Goal: Task Accomplishment & Management: Complete application form

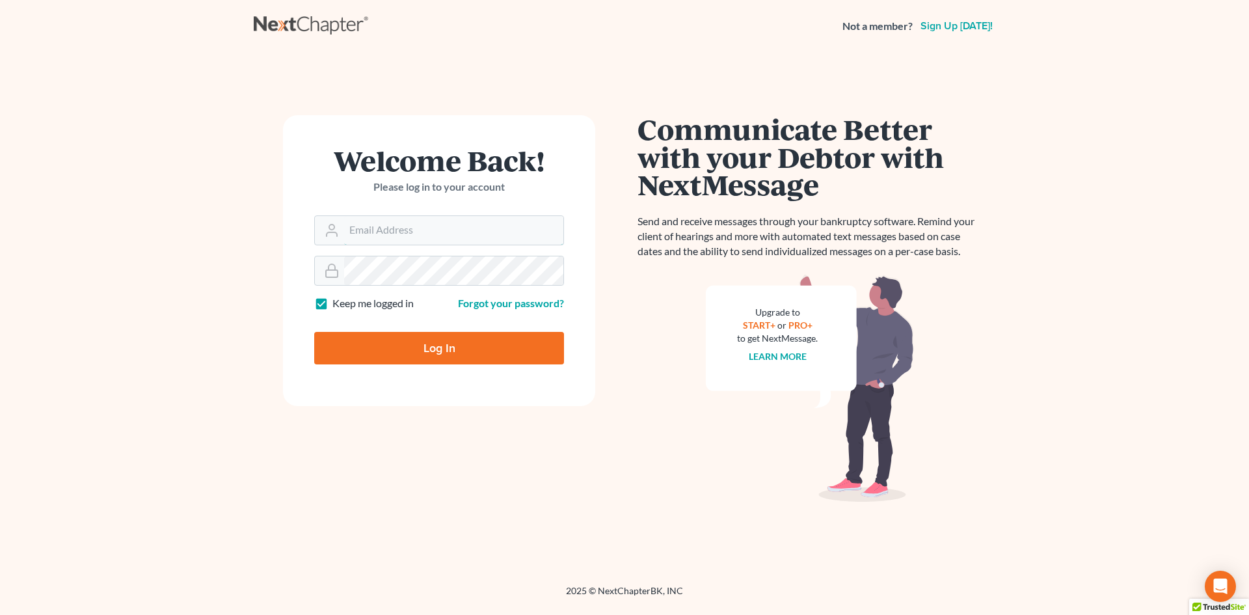
type input "htcdana@gmail.com"
click at [453, 351] on input "Log In" at bounding box center [439, 348] width 250 height 33
type input "Thinking..."
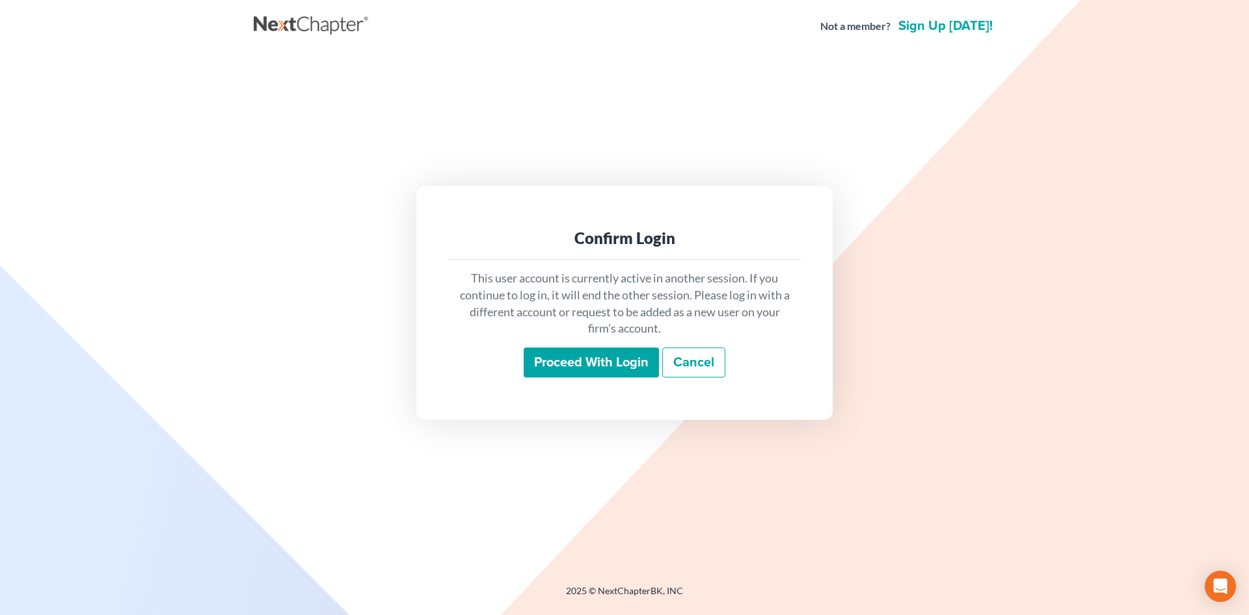
click at [630, 370] on input "Proceed with login" at bounding box center [591, 362] width 135 height 30
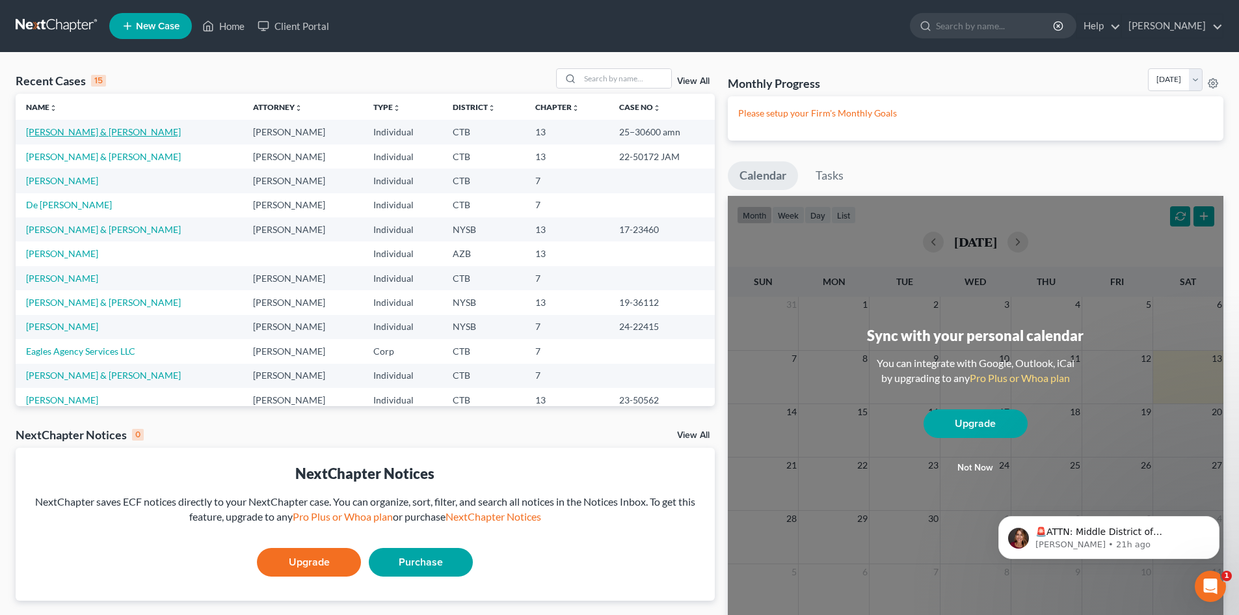
click at [80, 133] on link "[PERSON_NAME] & [PERSON_NAME]" at bounding box center [103, 131] width 155 height 11
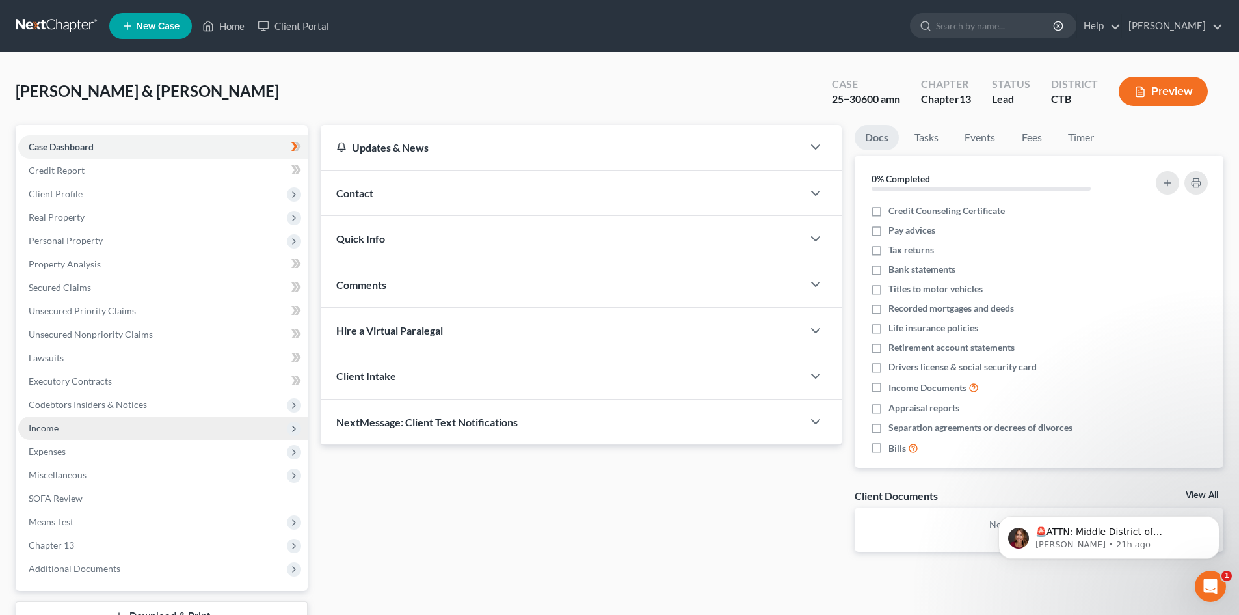
click at [81, 431] on span "Income" at bounding box center [163, 427] width 290 height 23
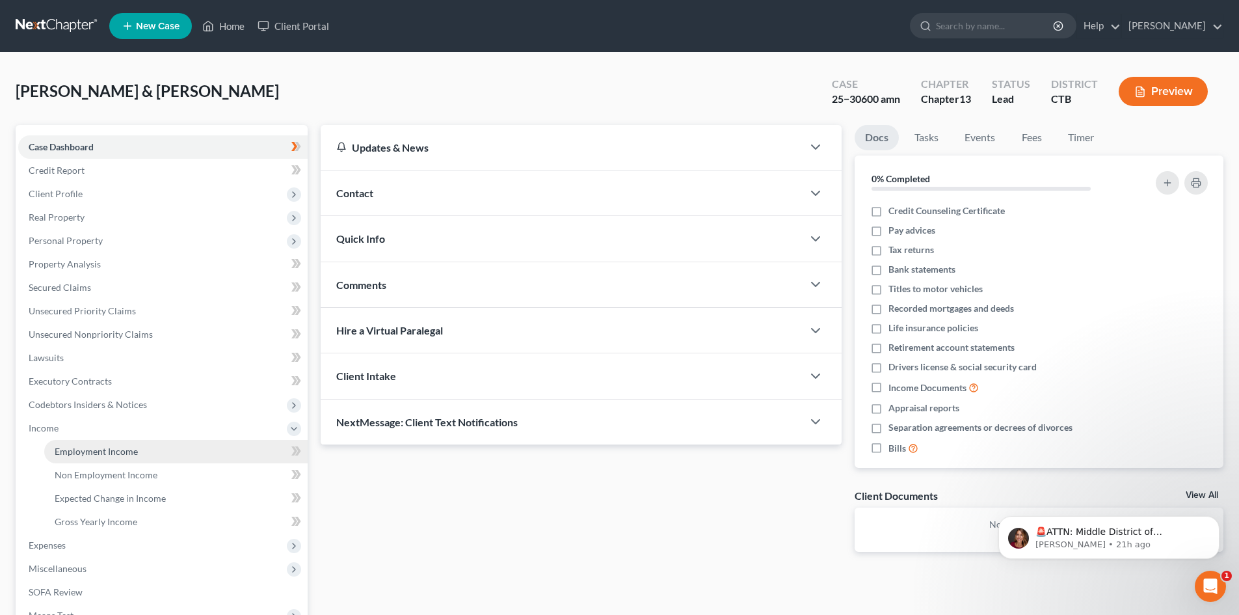
click at [97, 453] on span "Employment Income" at bounding box center [96, 451] width 83 height 11
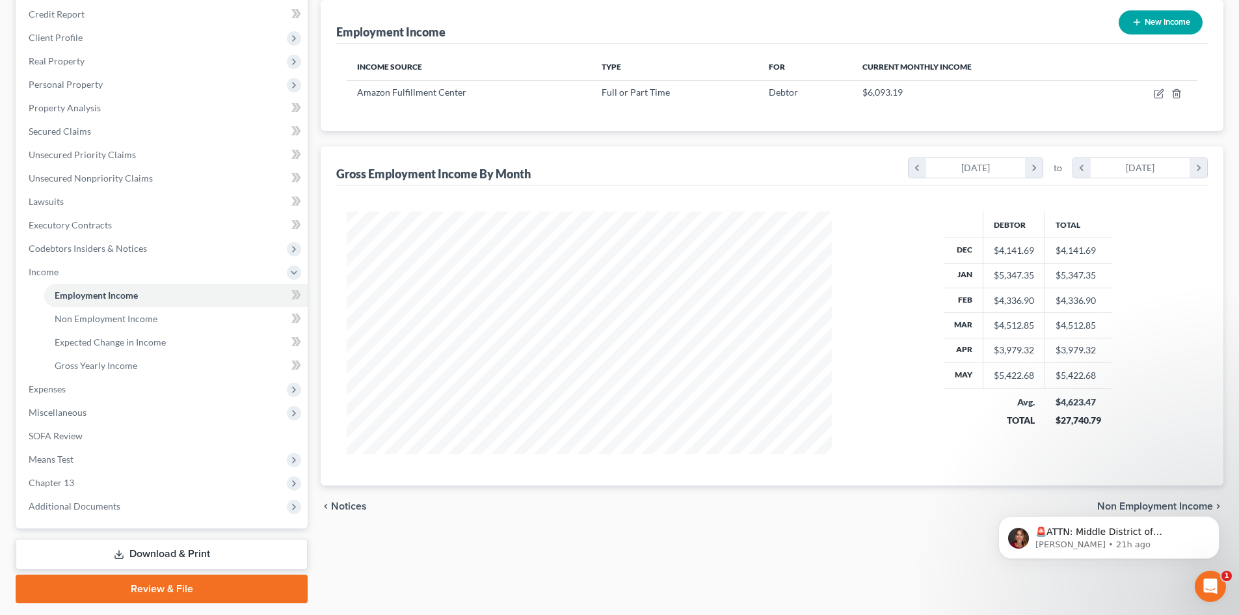
scroll to position [194, 0]
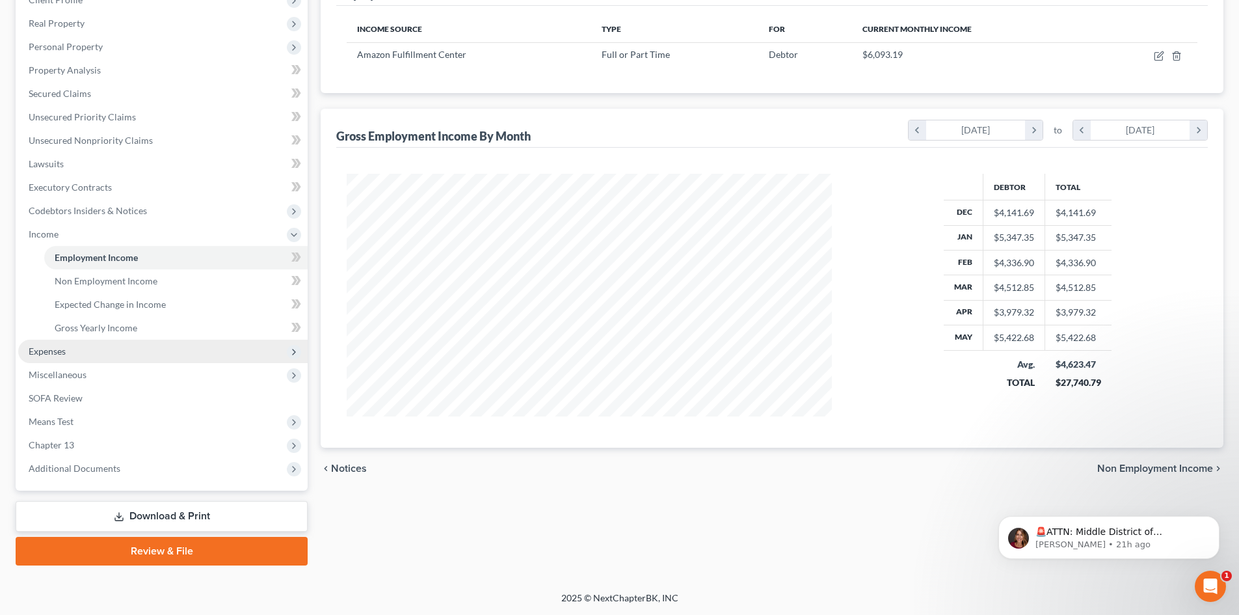
click at [62, 349] on span "Expenses" at bounding box center [47, 350] width 37 height 11
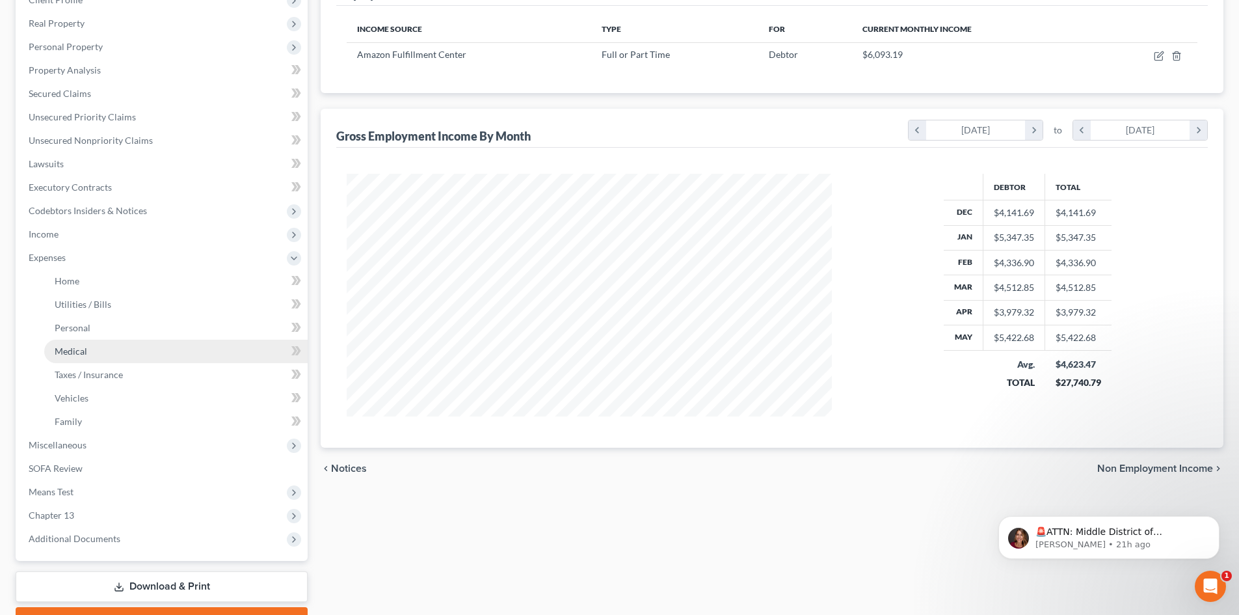
click at [74, 354] on span "Medical" at bounding box center [71, 350] width 33 height 11
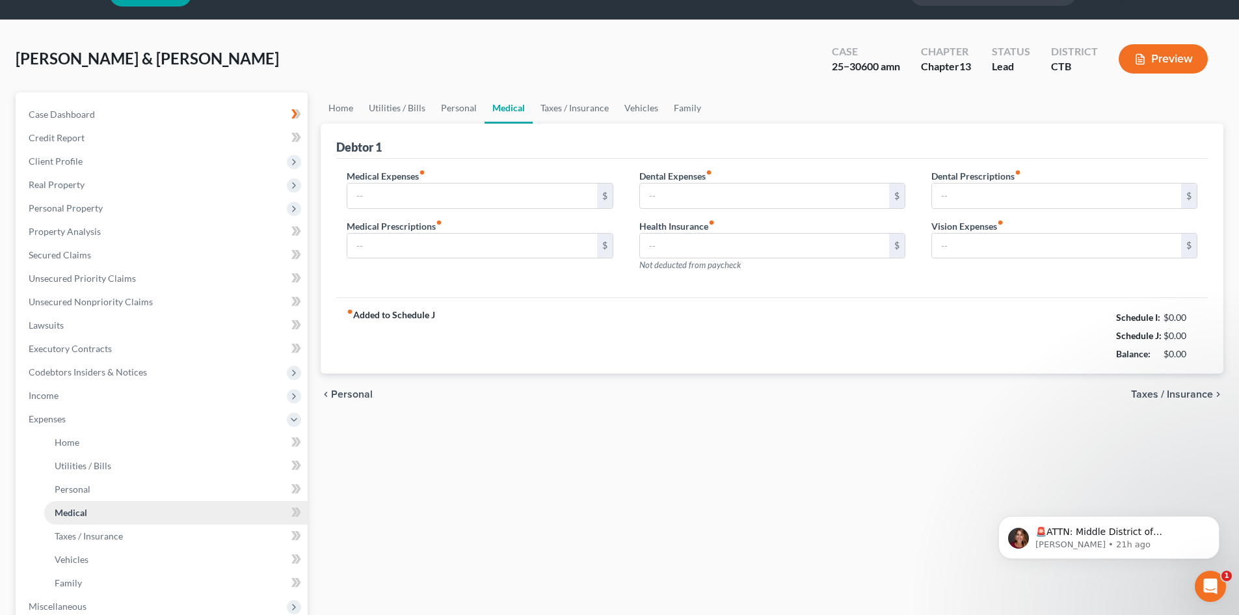
type input "0.00"
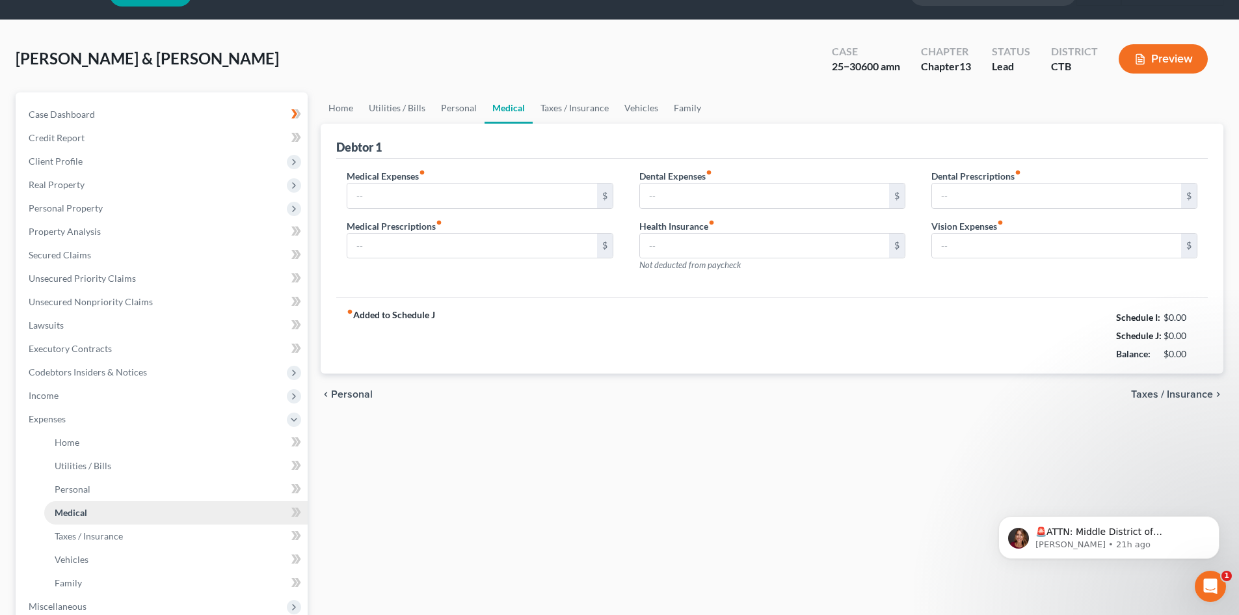
type input "0.00"
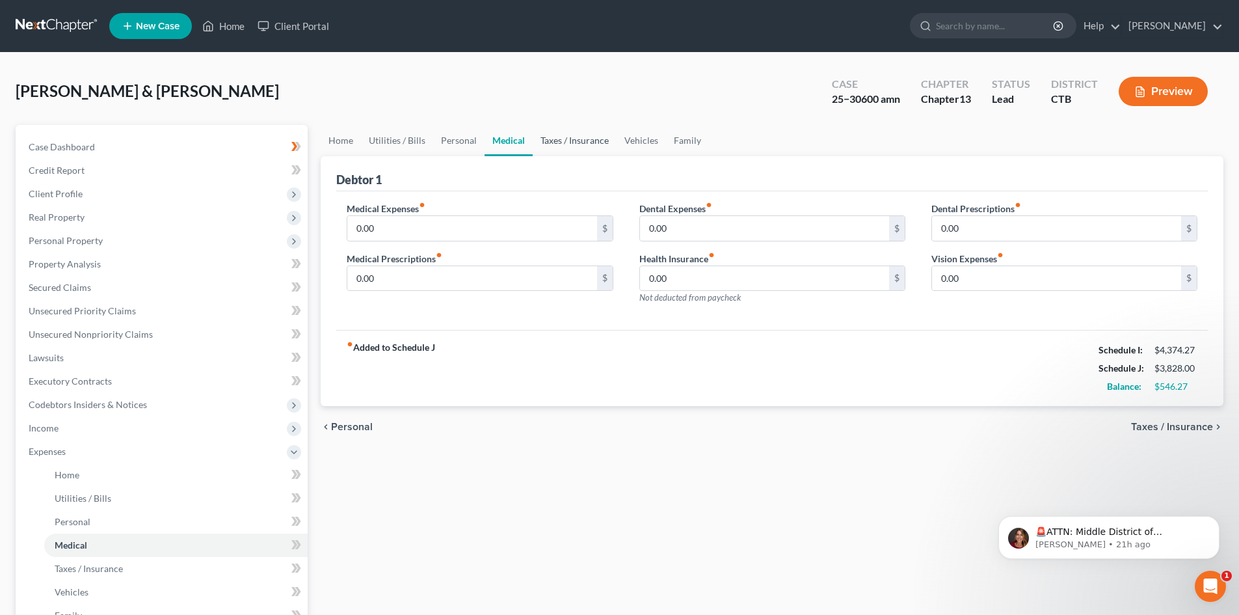
click at [581, 144] on link "Taxes / Insurance" at bounding box center [575, 140] width 84 height 31
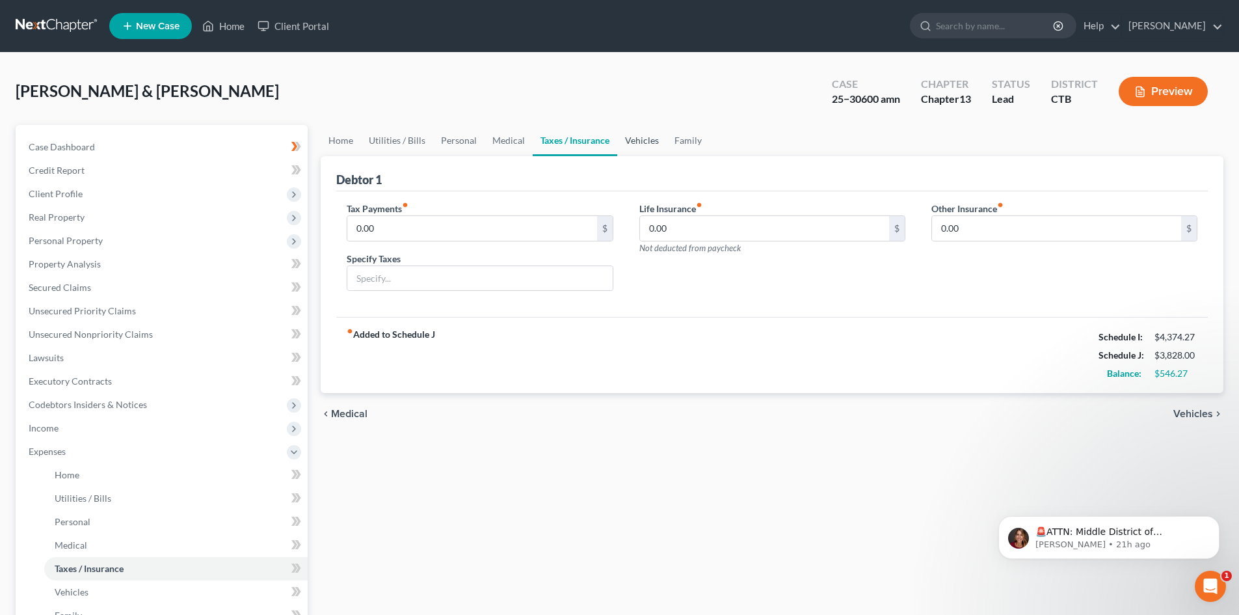
click at [643, 137] on link "Vehicles" at bounding box center [641, 140] width 49 height 31
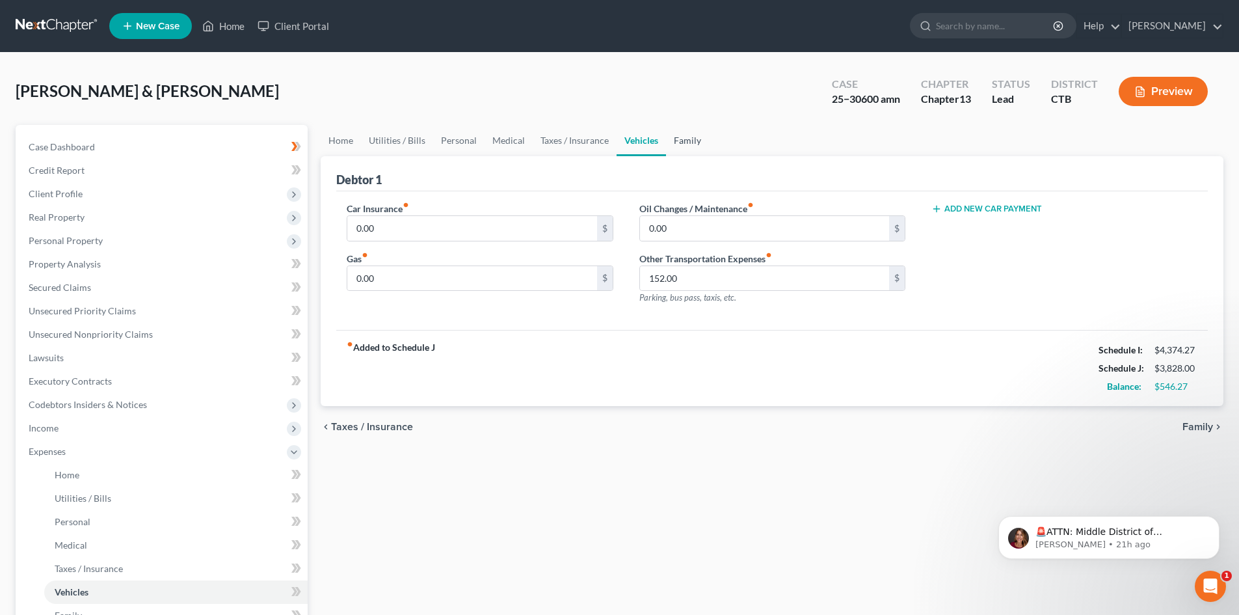
click at [681, 141] on link "Family" at bounding box center [687, 140] width 43 height 31
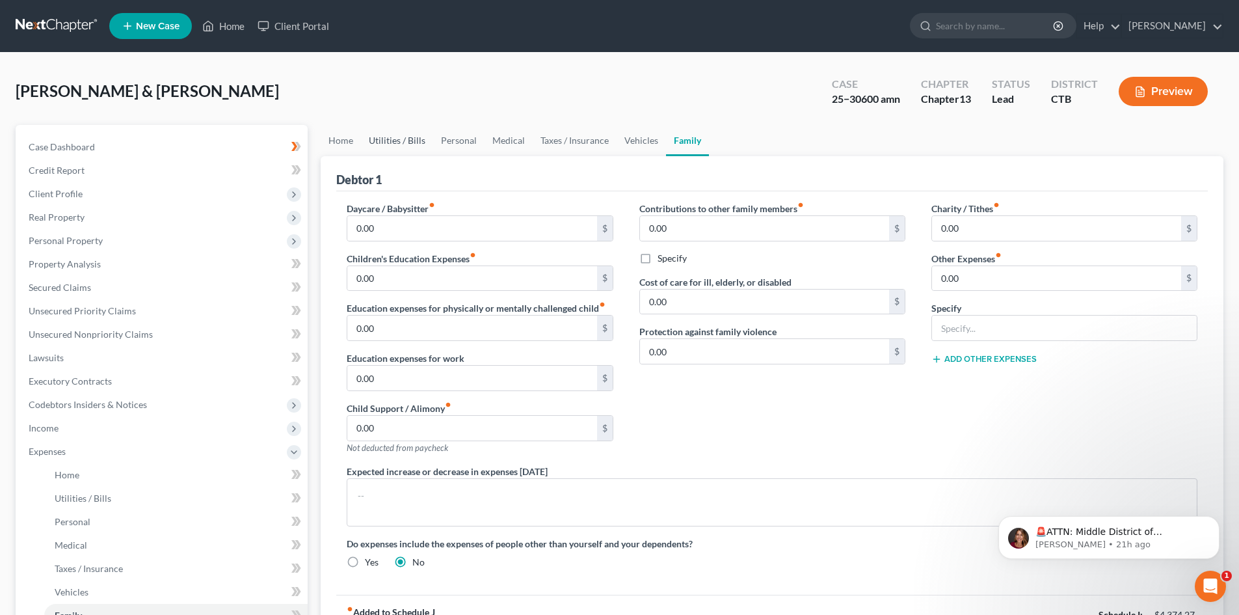
click at [411, 142] on link "Utilities / Bills" at bounding box center [397, 140] width 72 height 31
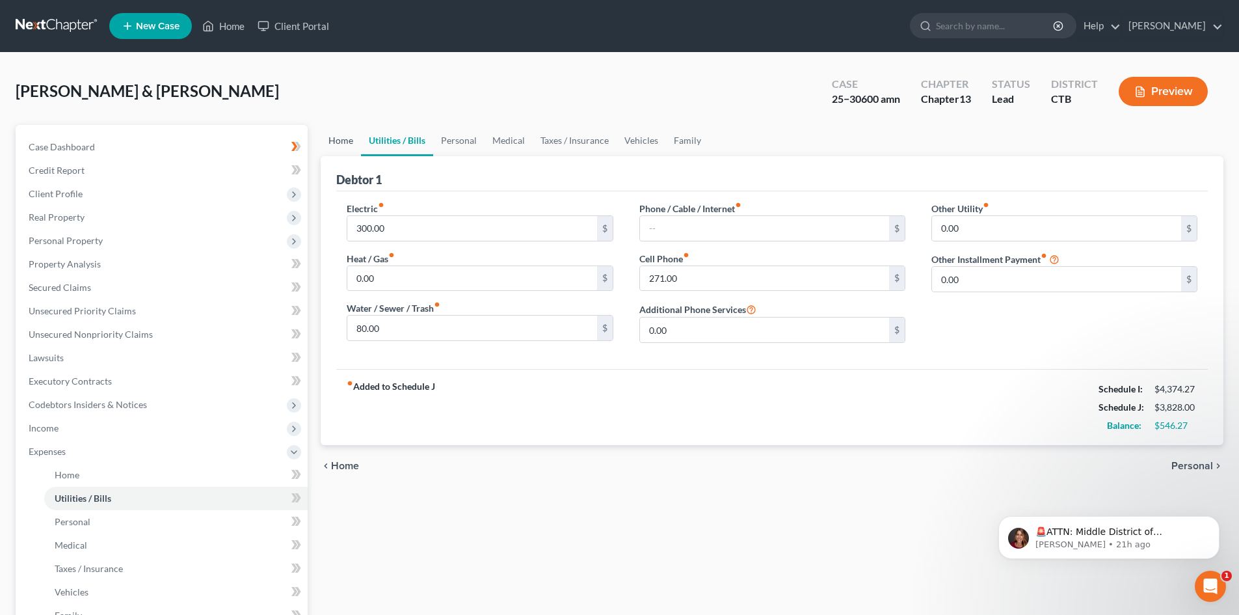
click at [342, 146] on link "Home" at bounding box center [341, 140] width 40 height 31
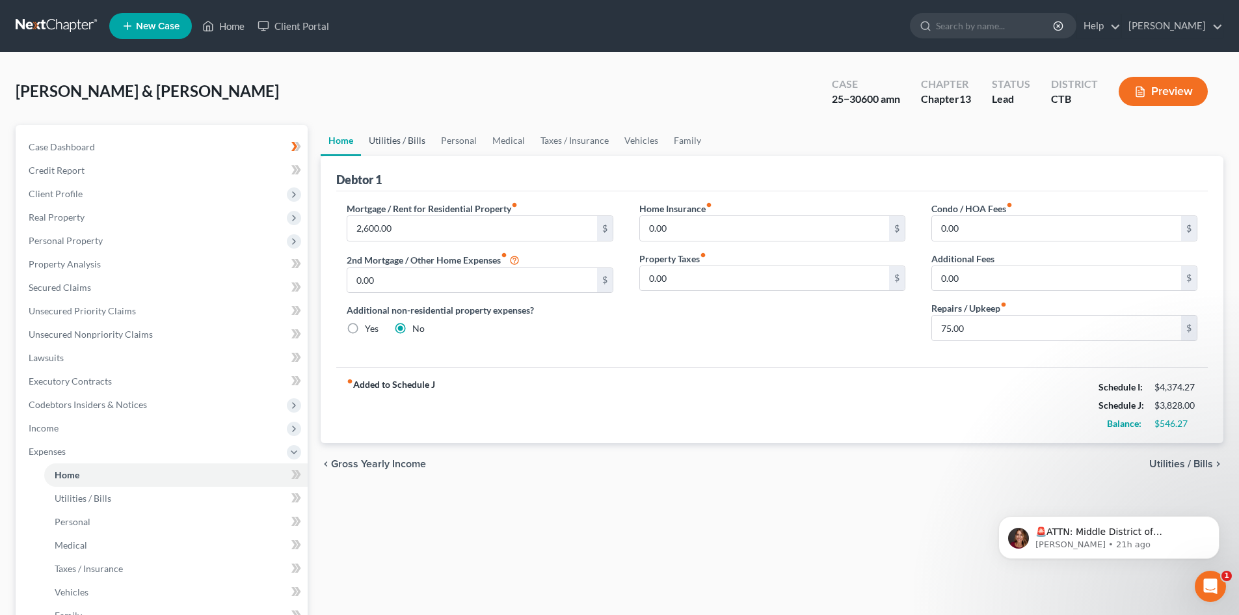
click at [401, 139] on link "Utilities / Bills" at bounding box center [397, 140] width 72 height 31
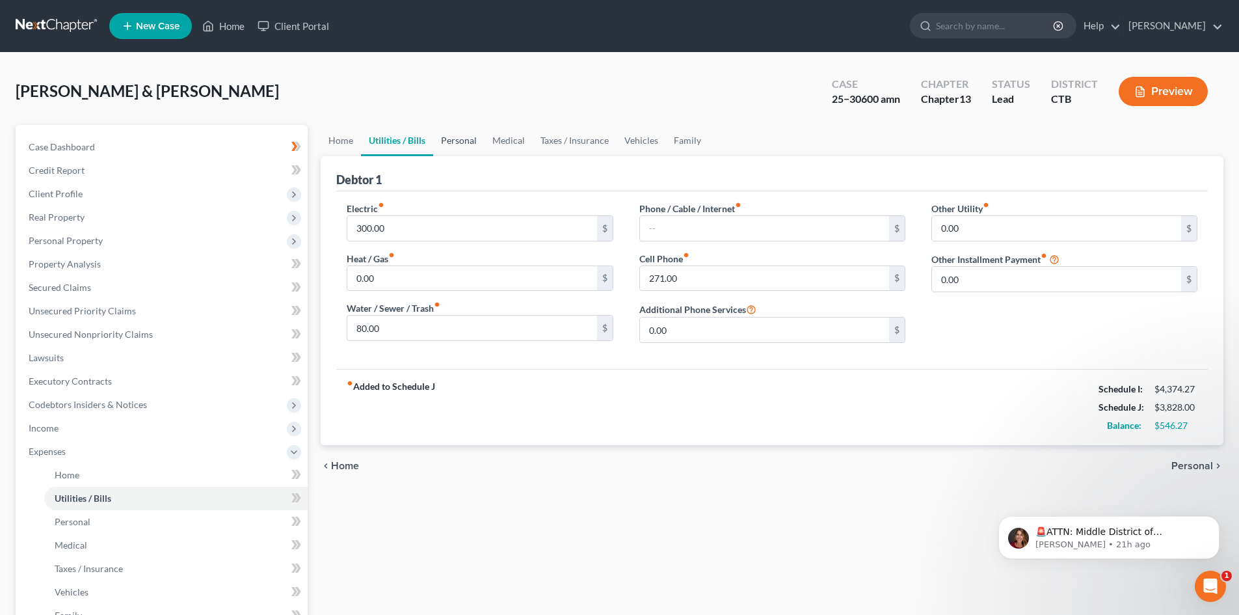
click at [458, 139] on link "Personal" at bounding box center [458, 140] width 51 height 31
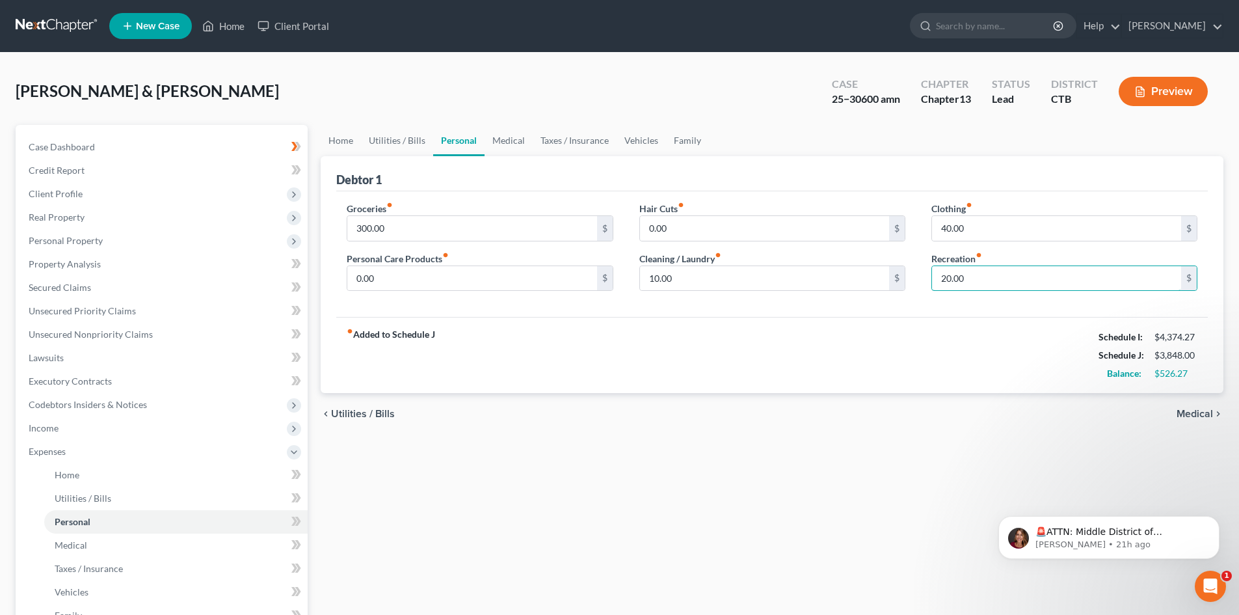
type input "20.00"
click at [519, 144] on link "Medical" at bounding box center [509, 140] width 48 height 31
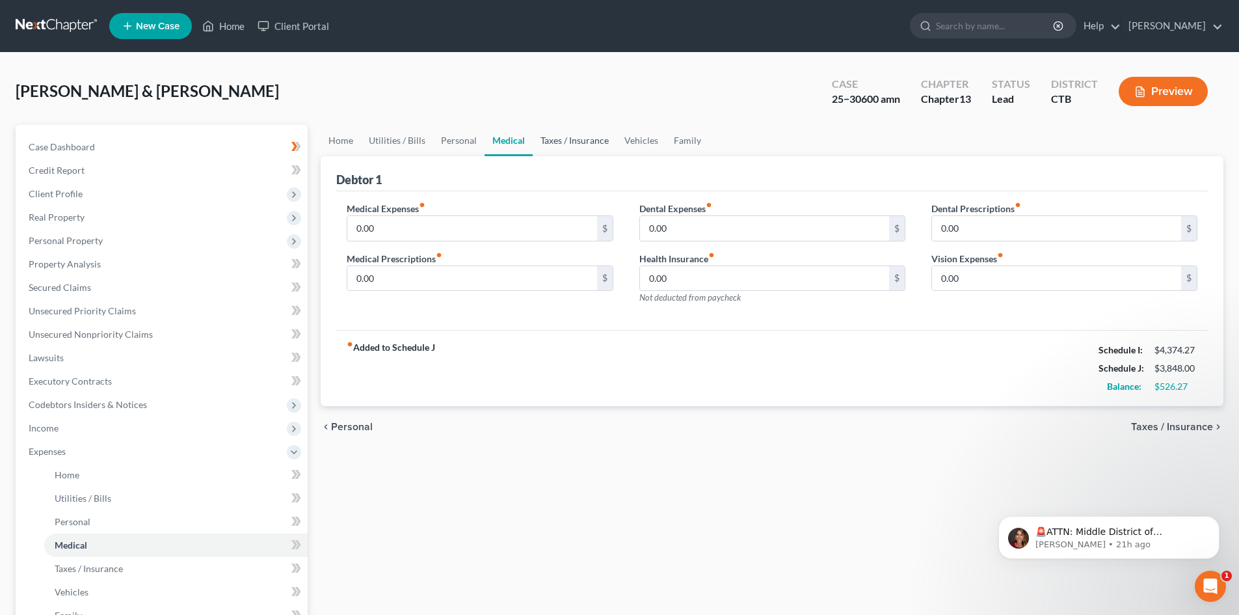
click at [558, 137] on link "Taxes / Insurance" at bounding box center [575, 140] width 84 height 31
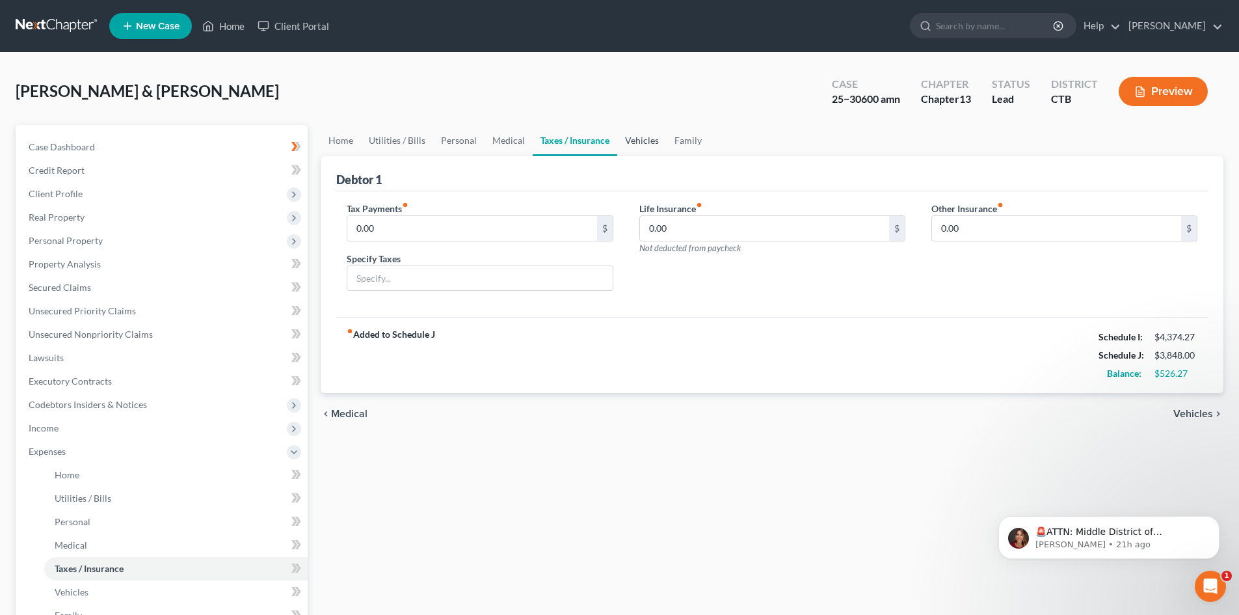
click at [632, 139] on link "Vehicles" at bounding box center [641, 140] width 49 height 31
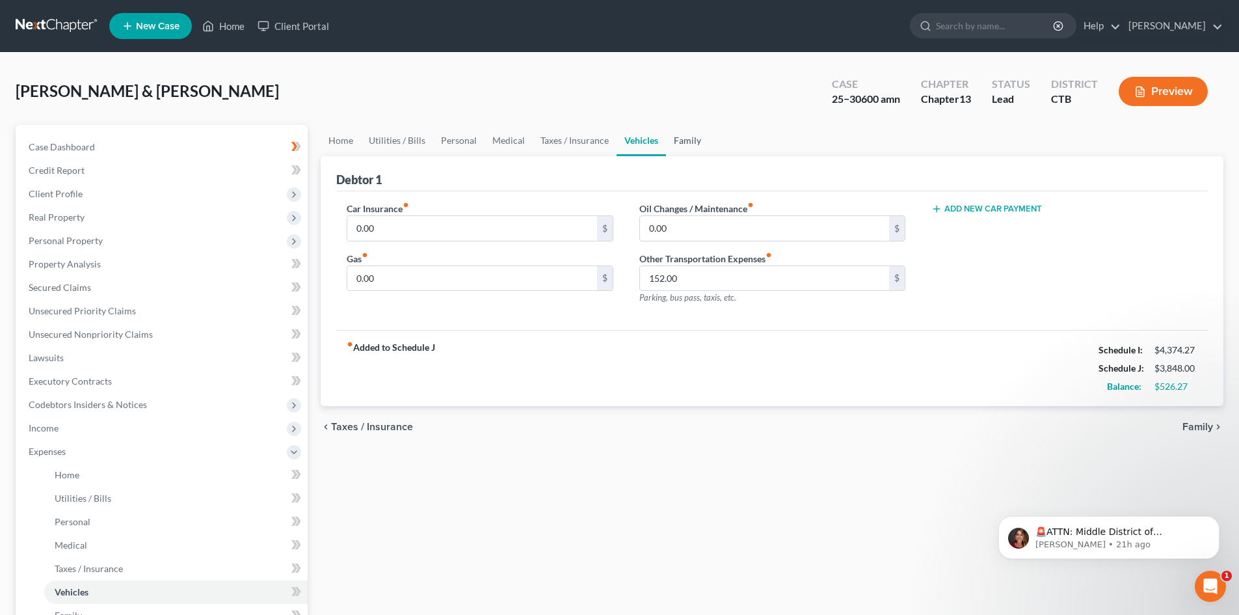
click at [683, 142] on link "Family" at bounding box center [687, 140] width 43 height 31
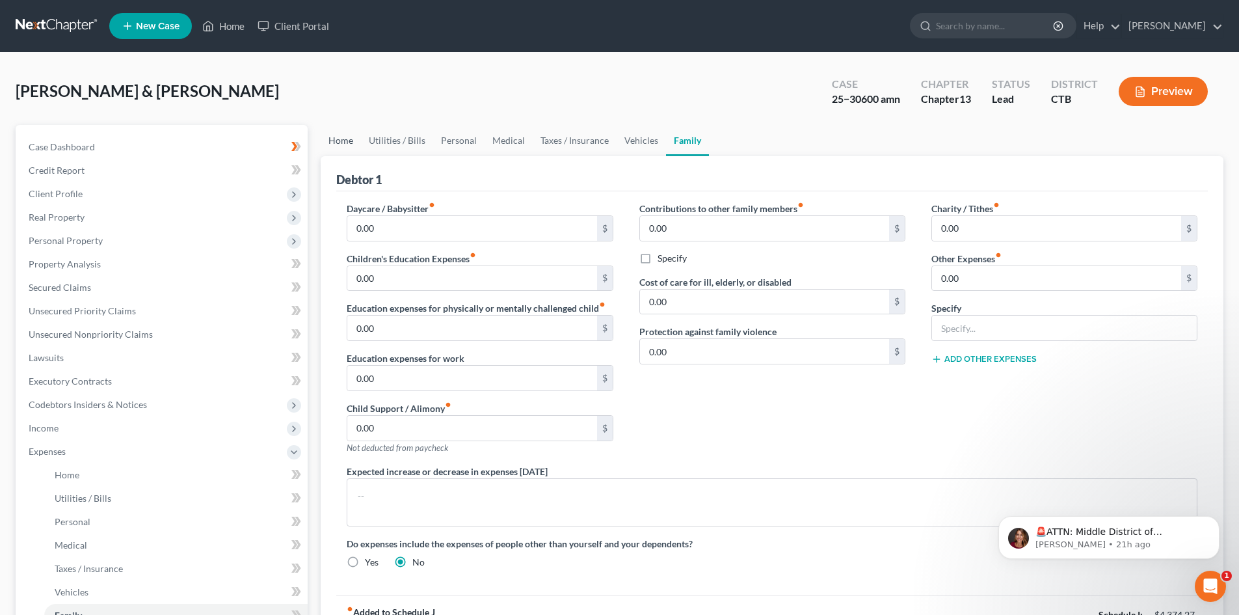
click at [338, 139] on link "Home" at bounding box center [341, 140] width 40 height 31
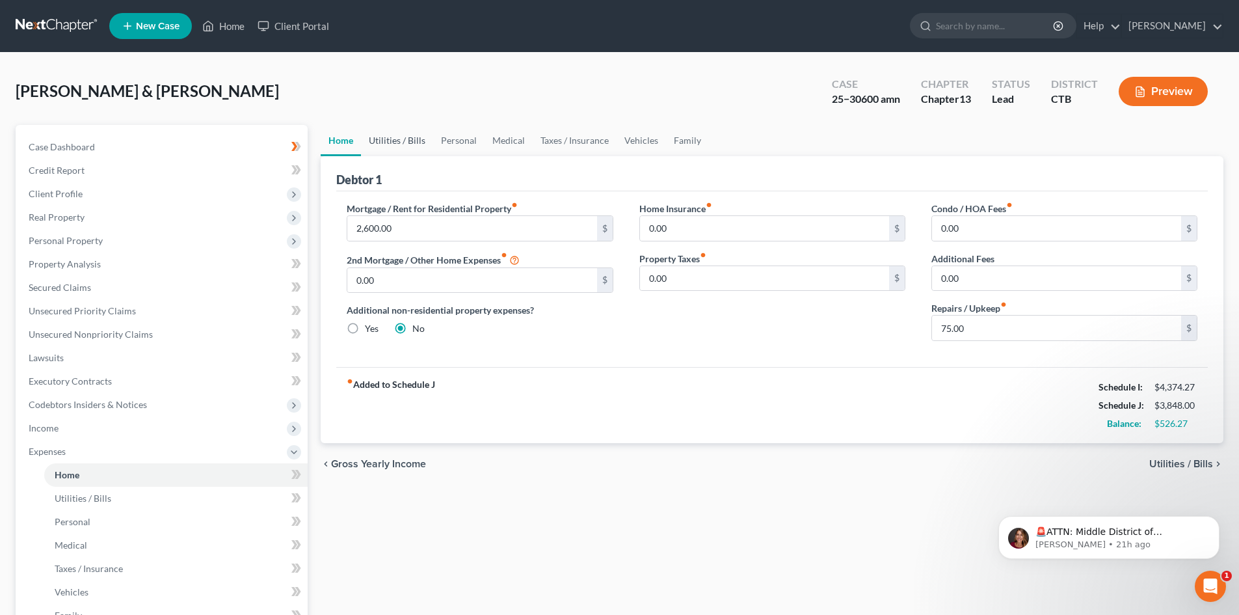
click at [392, 139] on link "Utilities / Bills" at bounding box center [397, 140] width 72 height 31
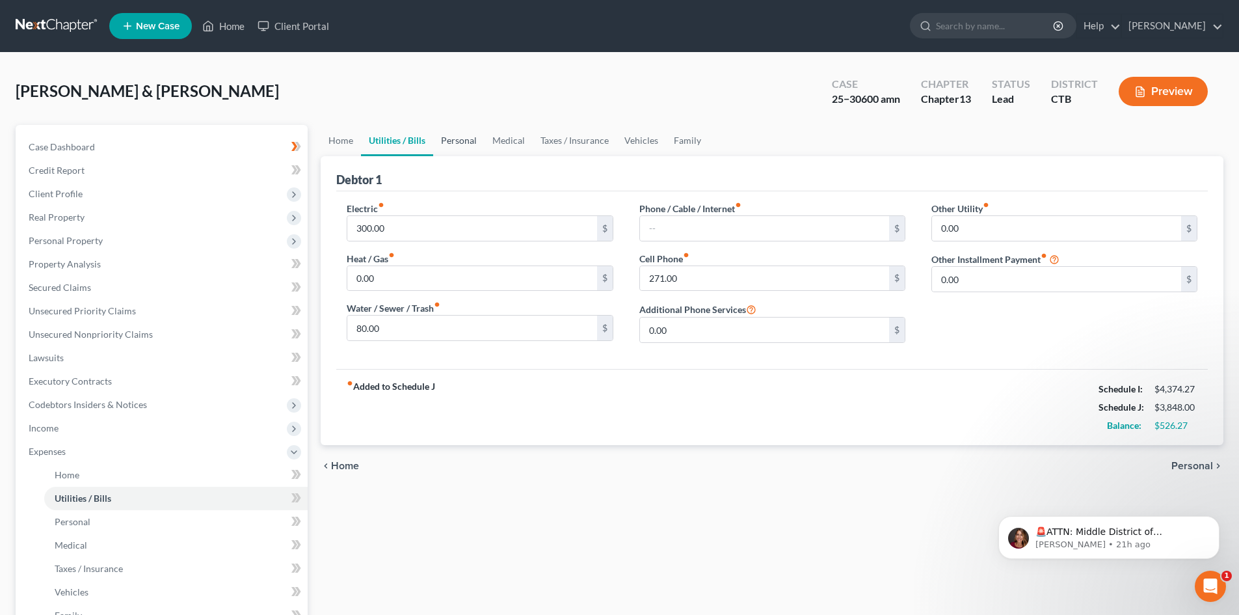
click at [461, 141] on link "Personal" at bounding box center [458, 140] width 51 height 31
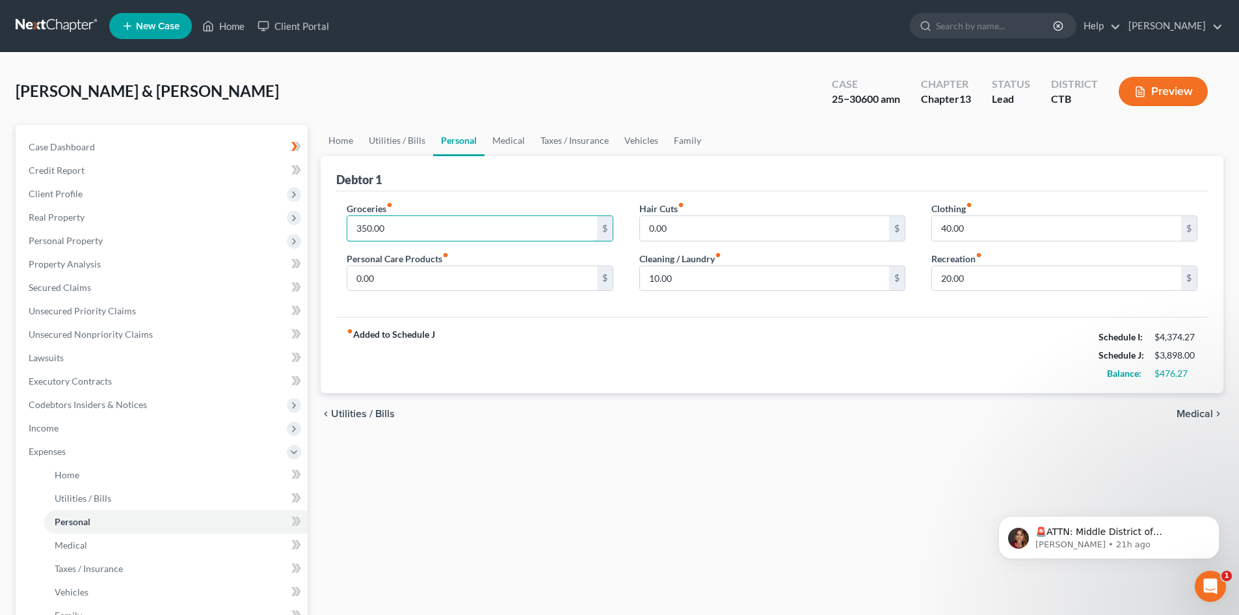
type input "350.00"
click at [360, 228] on input "350.00" at bounding box center [471, 228] width 249 height 25
click at [402, 228] on input "350.00" at bounding box center [471, 228] width 249 height 25
click at [368, 228] on input "310.00" at bounding box center [471, 228] width 249 height 25
click at [364, 226] on input "315.00" at bounding box center [471, 228] width 249 height 25
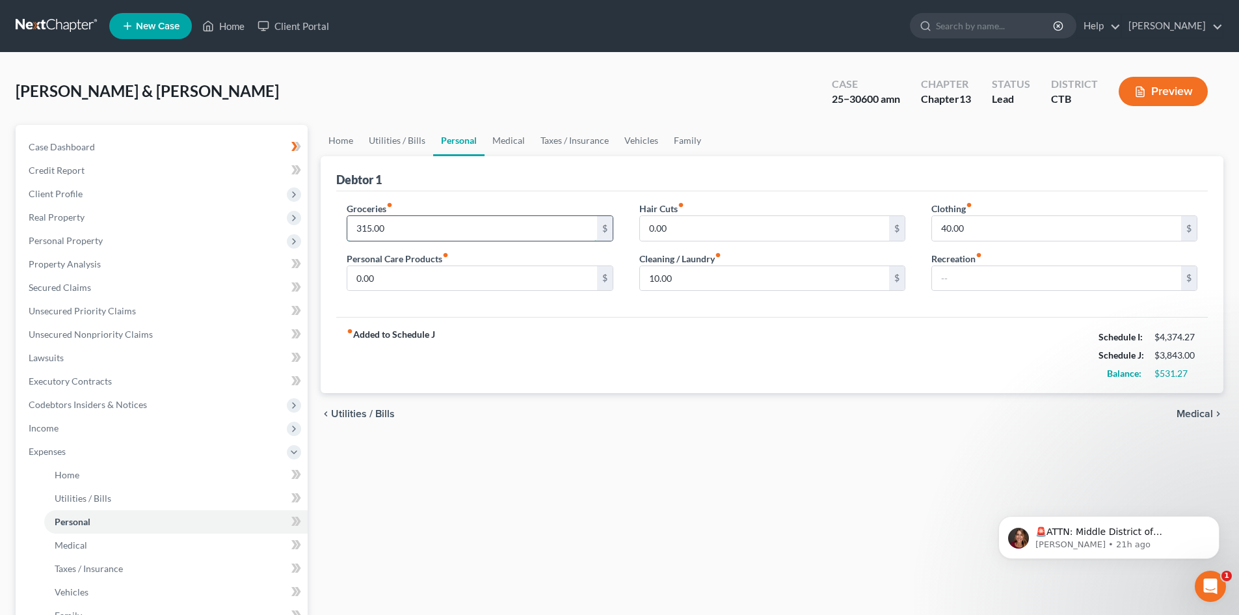
click at [363, 226] on input "315.00" at bounding box center [471, 228] width 249 height 25
click at [362, 230] on input "320.00" at bounding box center [471, 228] width 249 height 25
type input "300.00"
click at [373, 412] on span "Utilities / Bills" at bounding box center [363, 414] width 64 height 10
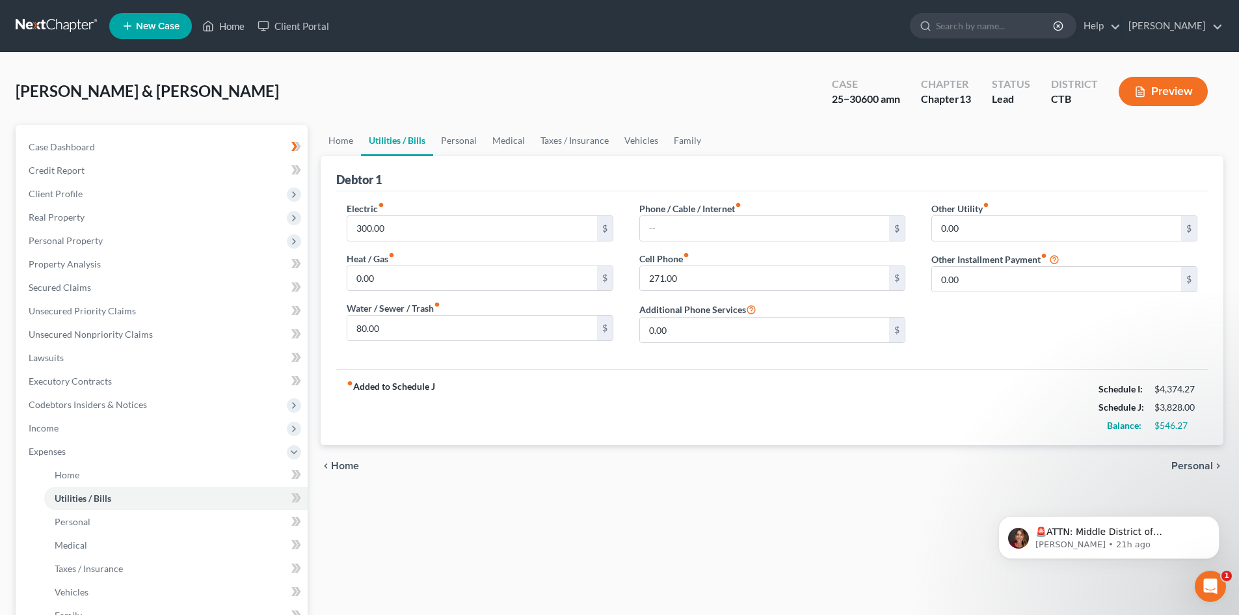
click at [349, 470] on span "Home" at bounding box center [345, 466] width 28 height 10
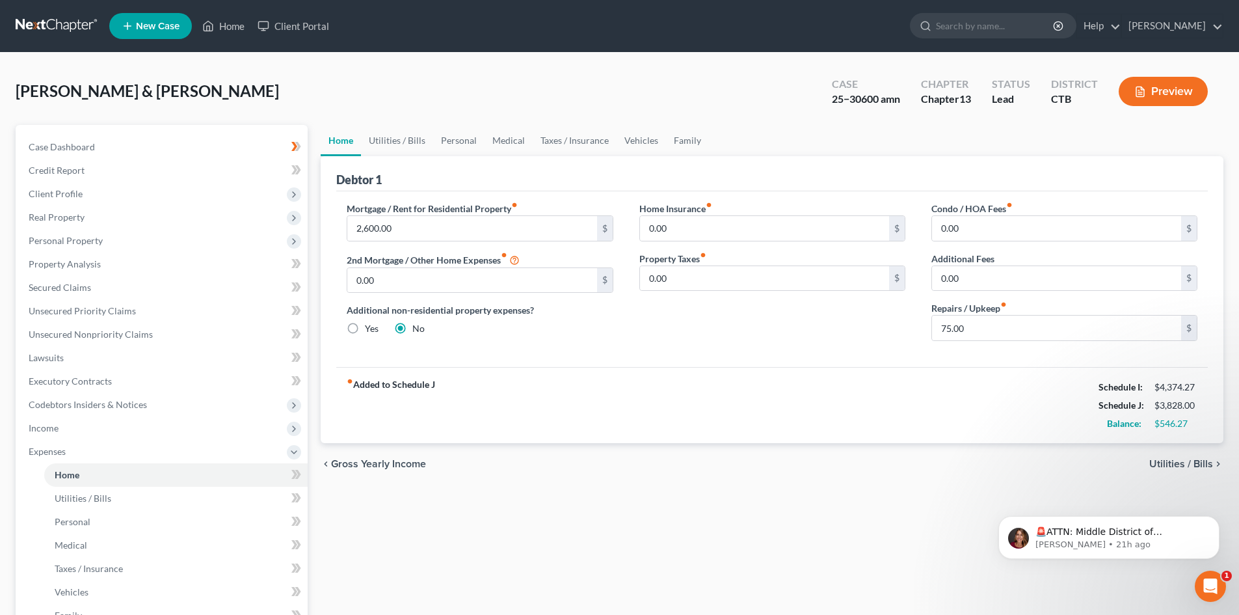
click at [1195, 465] on span "Utilities / Bills" at bounding box center [1182, 464] width 64 height 10
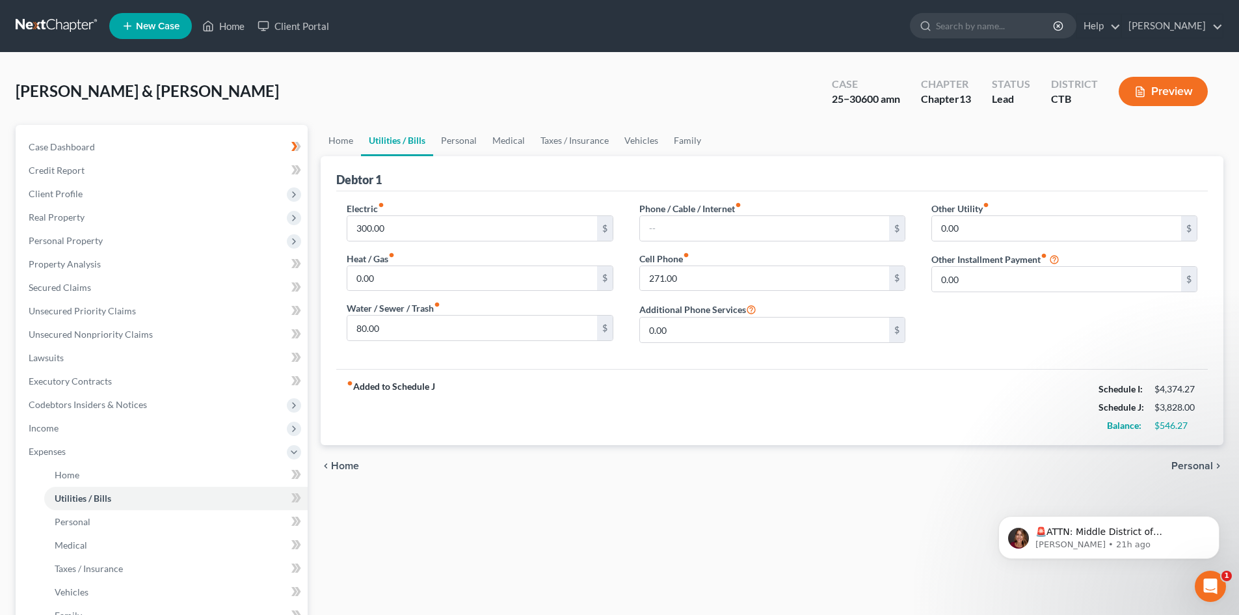
click at [1195, 465] on span "Personal" at bounding box center [1193, 466] width 42 height 10
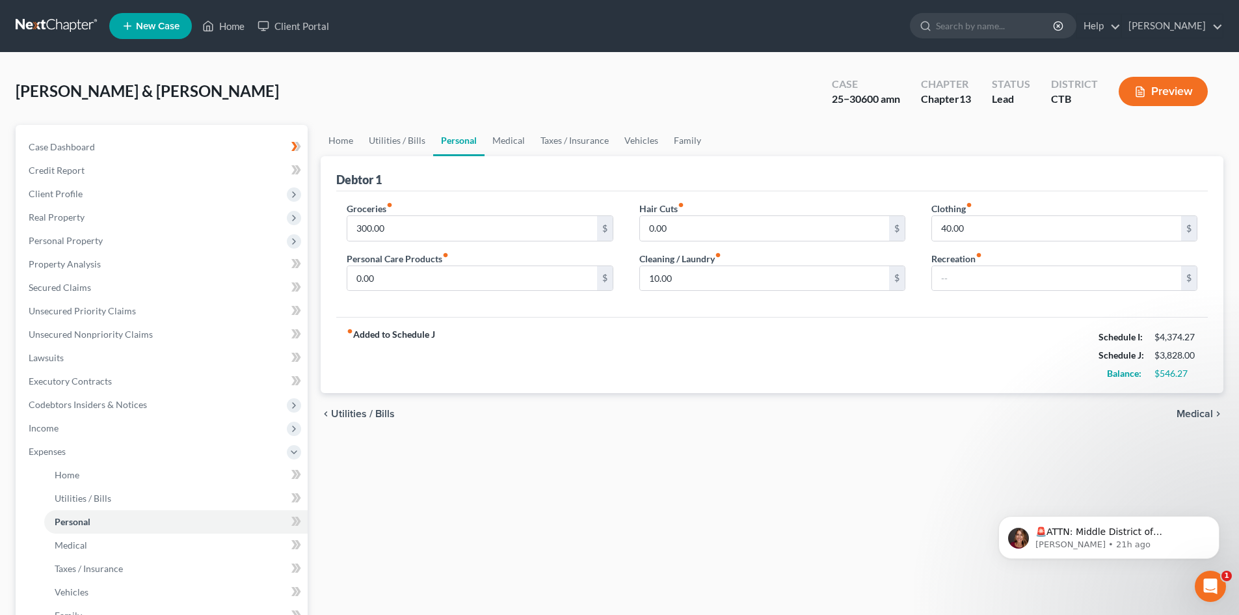
click at [1195, 413] on span "Medical" at bounding box center [1195, 414] width 36 height 10
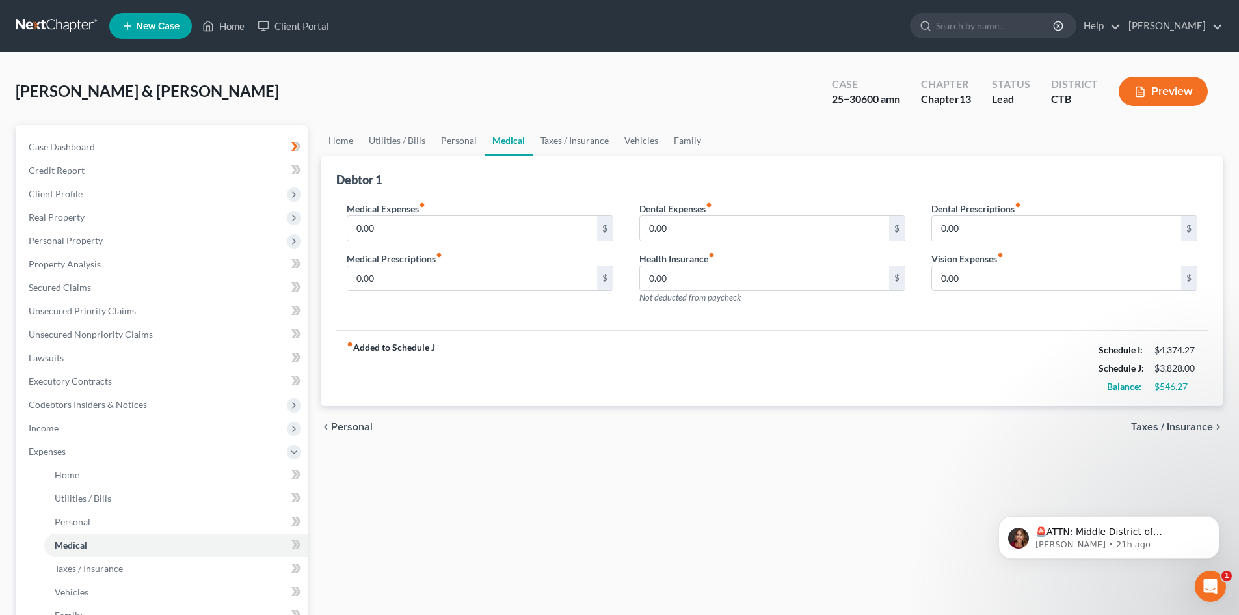
click at [1177, 425] on span "Taxes / Insurance" at bounding box center [1172, 427] width 82 height 10
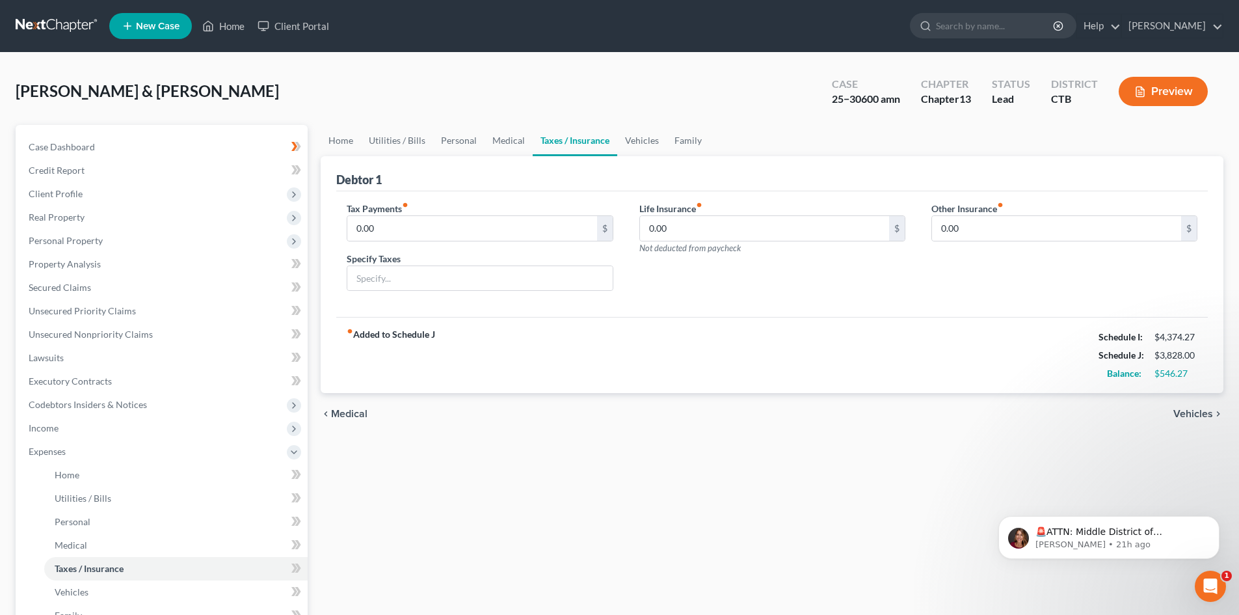
click at [1177, 425] on div "chevron_left Medical Vehicles chevron_right" at bounding box center [772, 414] width 903 height 42
click at [347, 413] on span "Medical" at bounding box center [349, 414] width 36 height 10
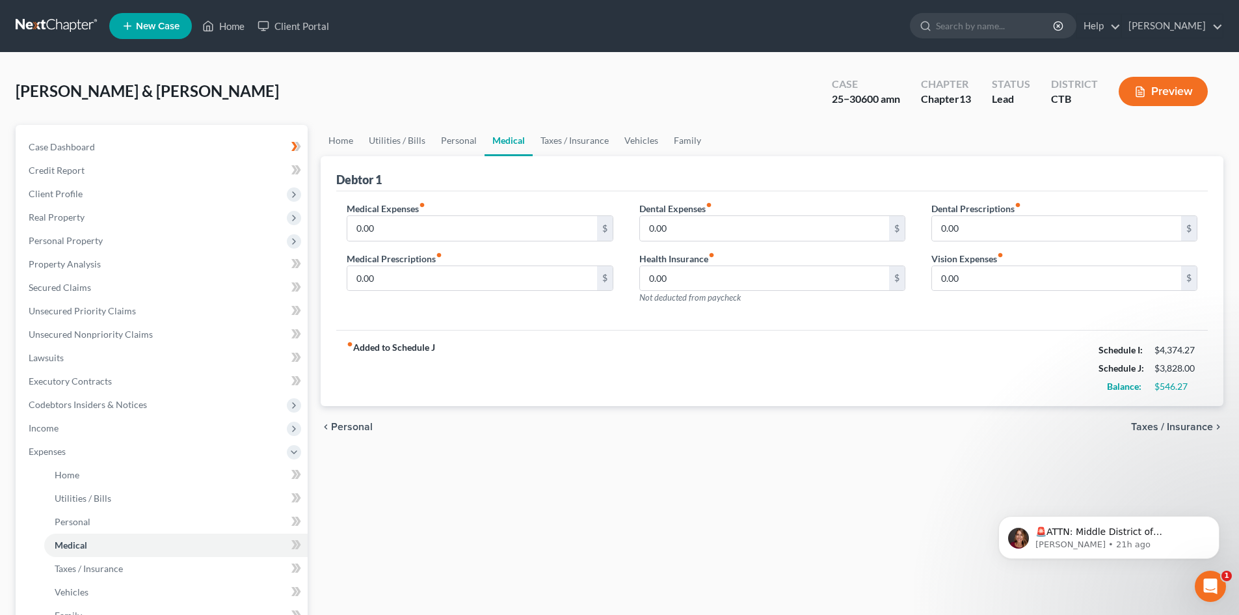
click at [347, 426] on span "Personal" at bounding box center [352, 427] width 42 height 10
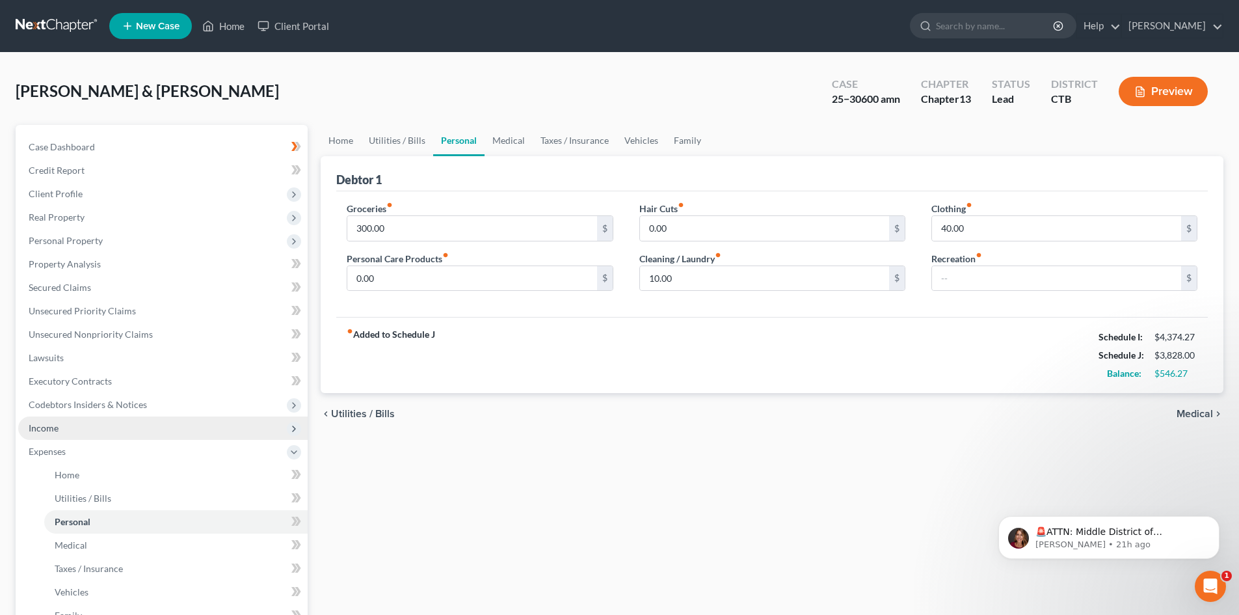
click at [46, 429] on span "Income" at bounding box center [44, 427] width 30 height 11
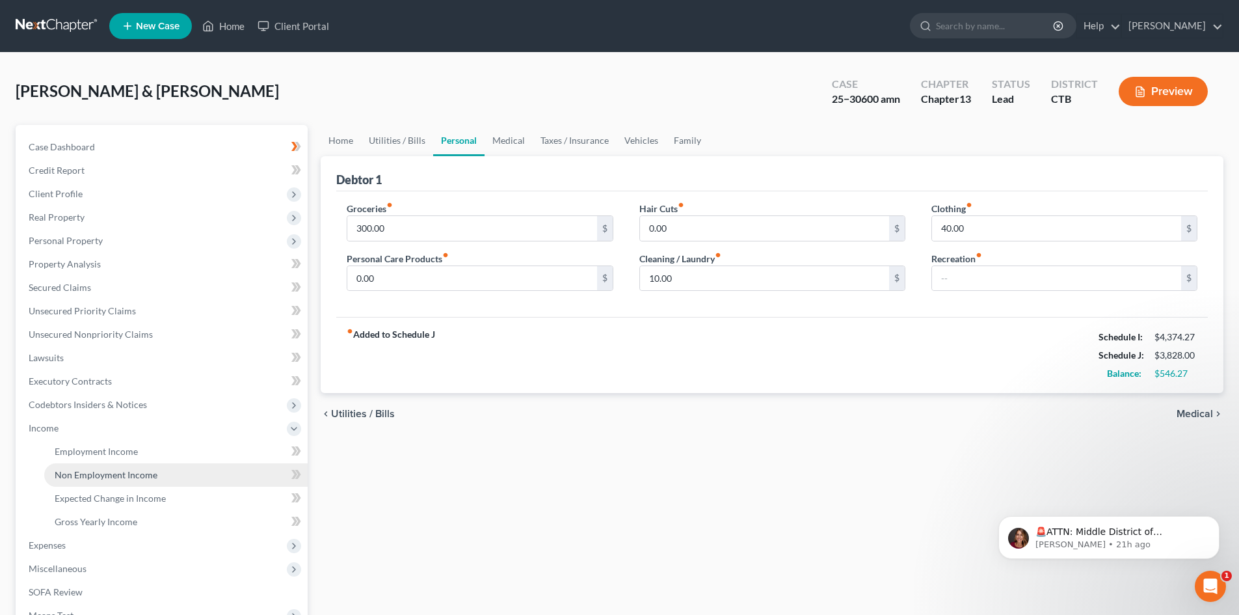
click at [73, 472] on span "Non Employment Income" at bounding box center [106, 474] width 103 height 11
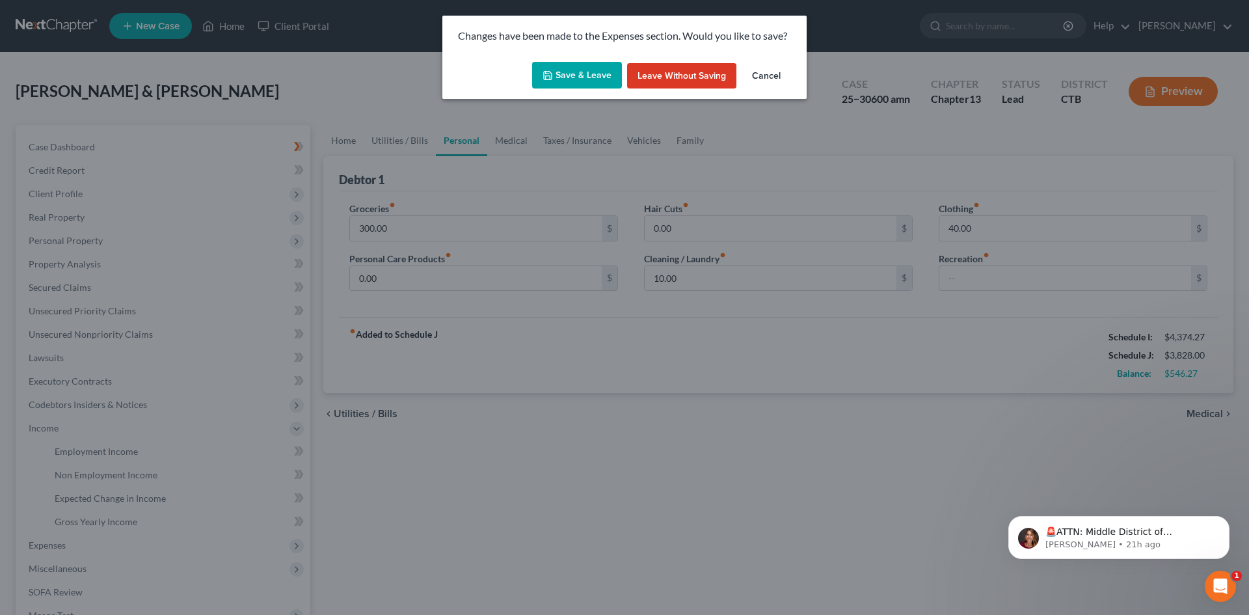
click at [568, 70] on button "Save & Leave" at bounding box center [577, 75] width 90 height 27
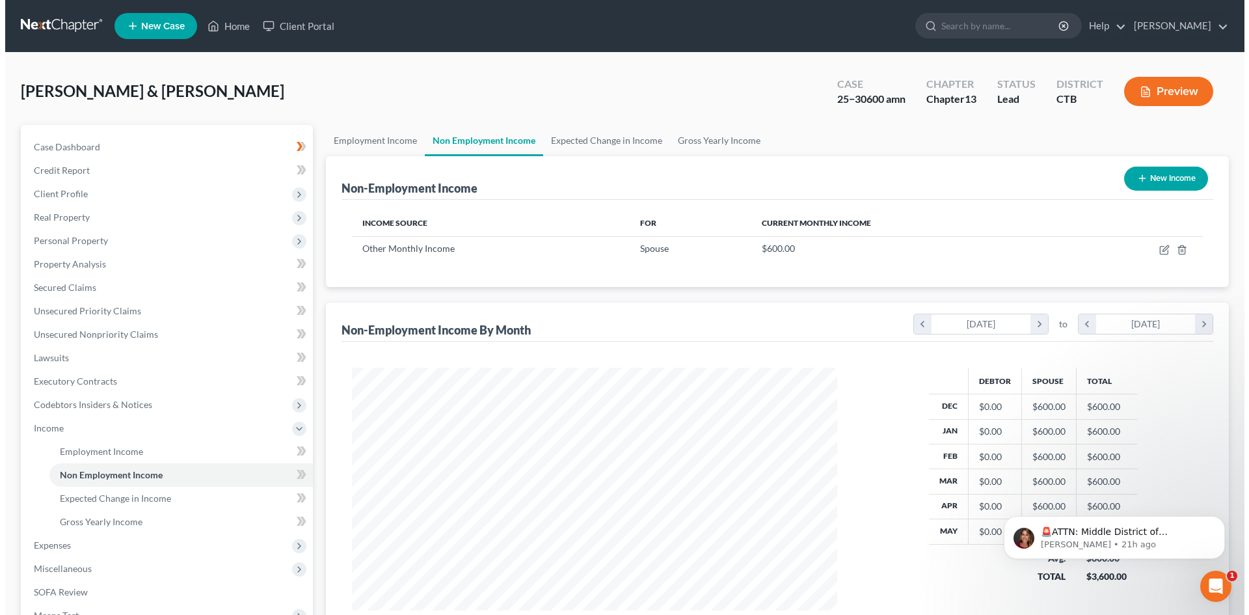
scroll to position [243, 511]
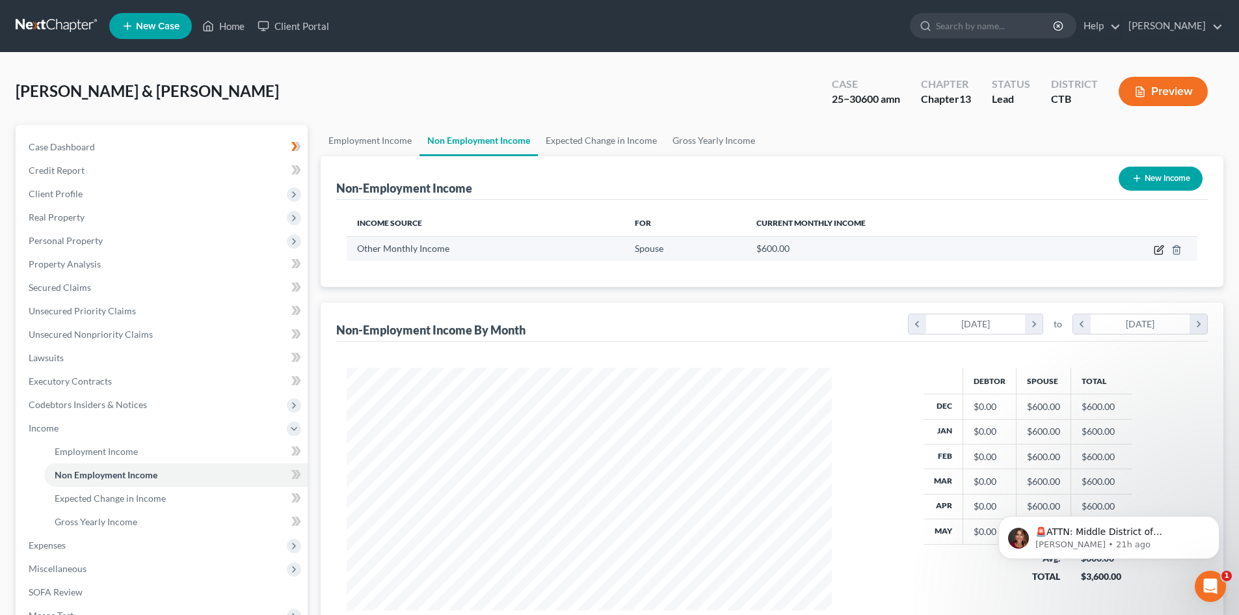
click at [1159, 250] on icon "button" at bounding box center [1159, 250] width 10 height 10
select select "13"
select select "0"
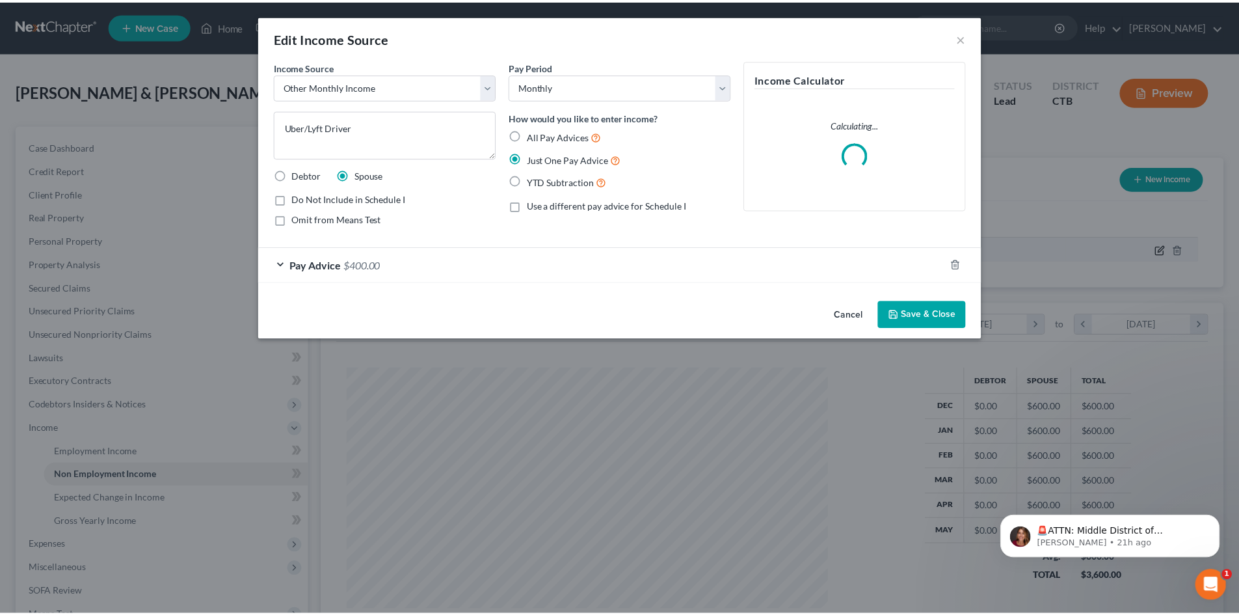
scroll to position [245, 516]
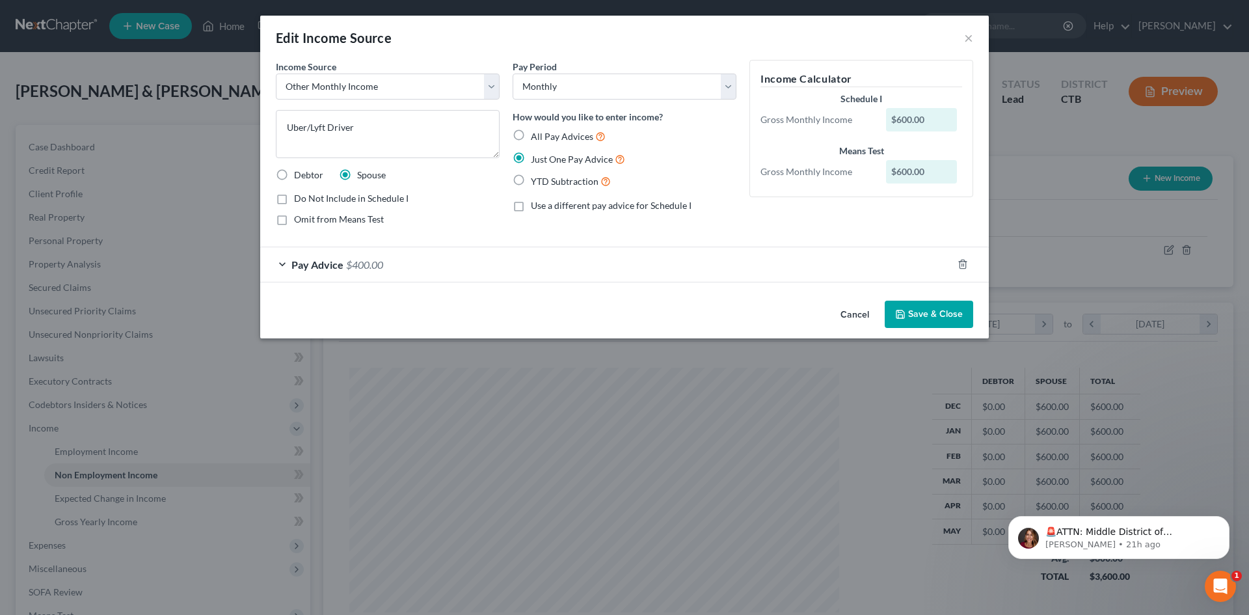
click at [280, 261] on div "Pay Advice $400.00" at bounding box center [606, 264] width 692 height 34
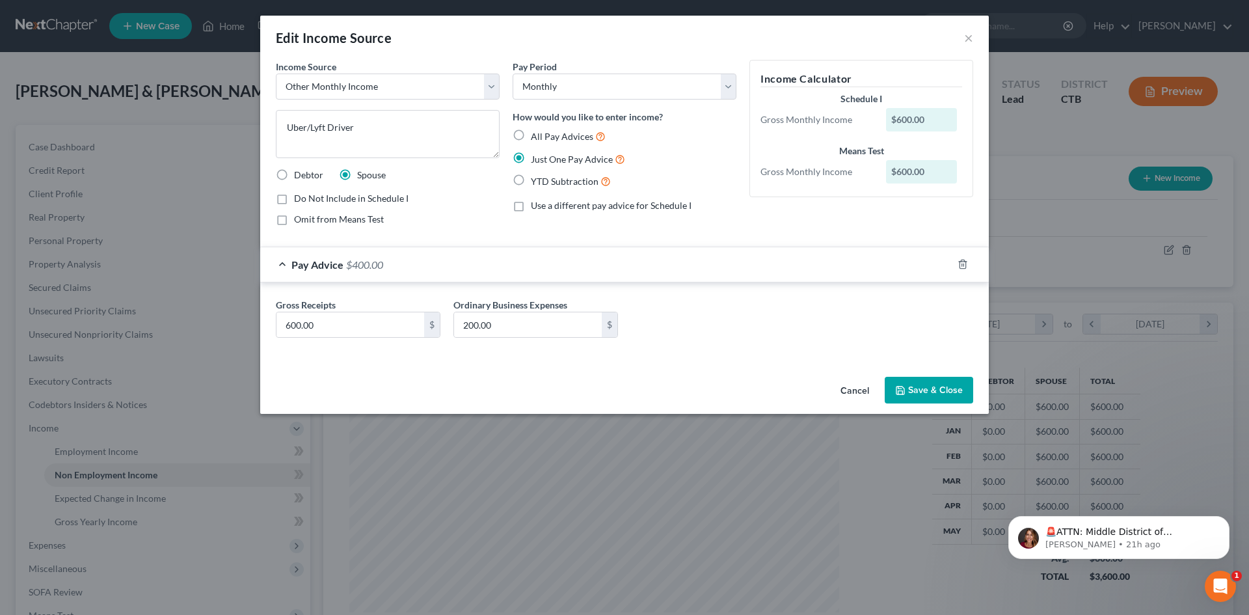
click at [951, 391] on button "Save & Close" at bounding box center [929, 390] width 88 height 27
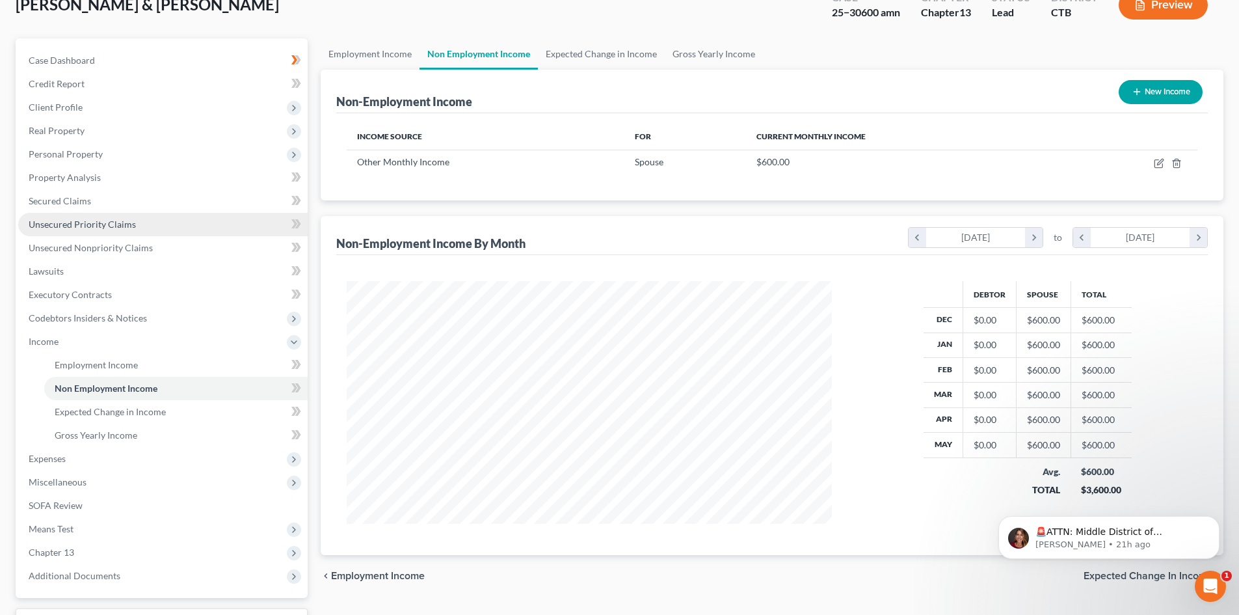
scroll to position [194, 0]
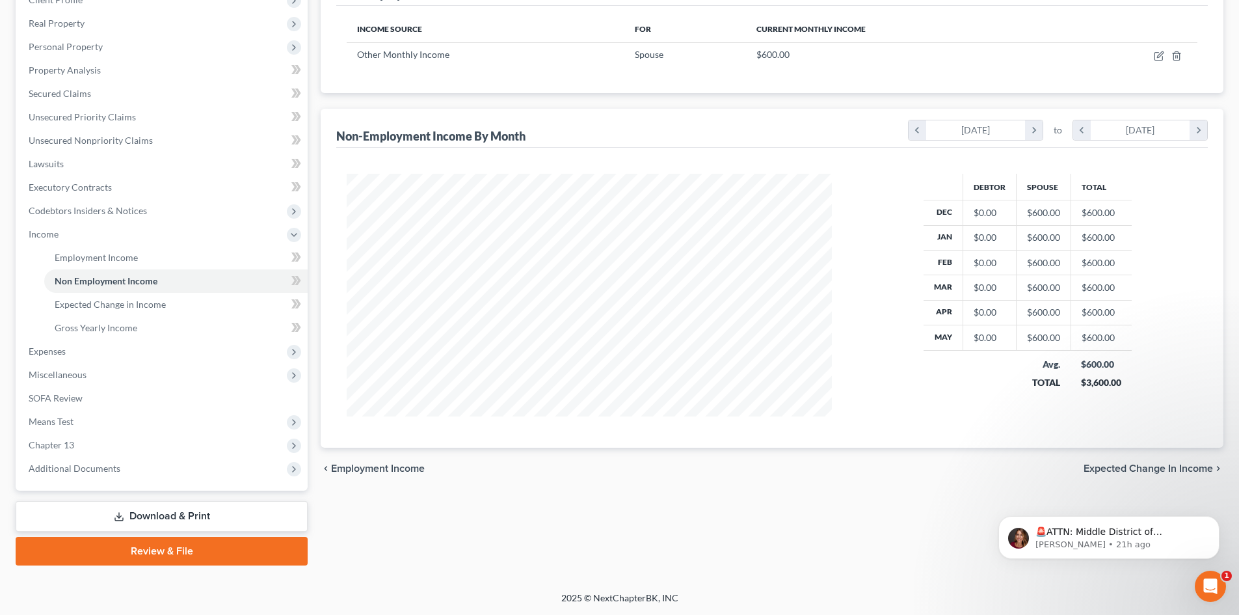
click at [204, 513] on link "Download & Print" at bounding box center [162, 516] width 292 height 31
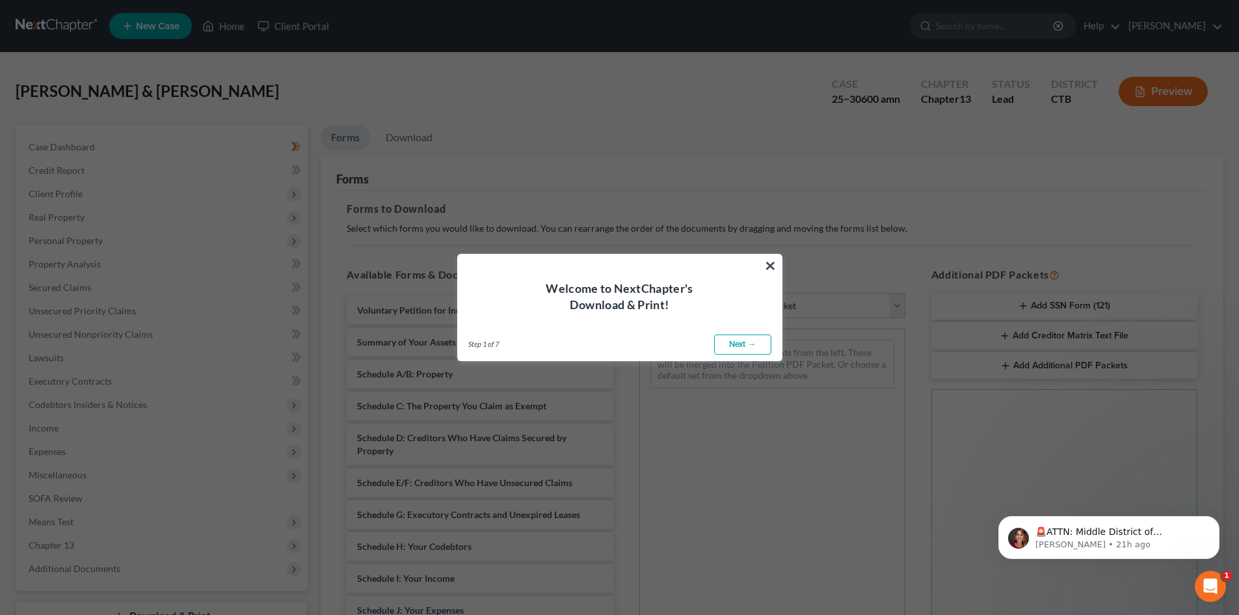
click at [750, 347] on link "Next →" at bounding box center [742, 344] width 57 height 21
select select "0"
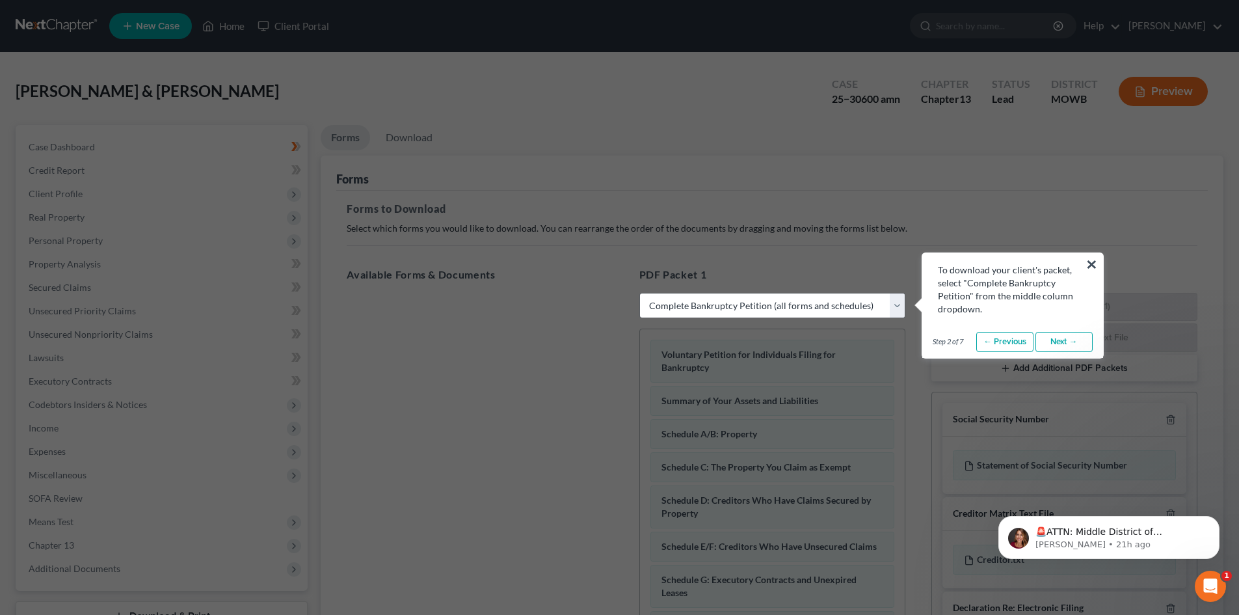
click at [1050, 342] on link "Next →" at bounding box center [1064, 342] width 57 height 21
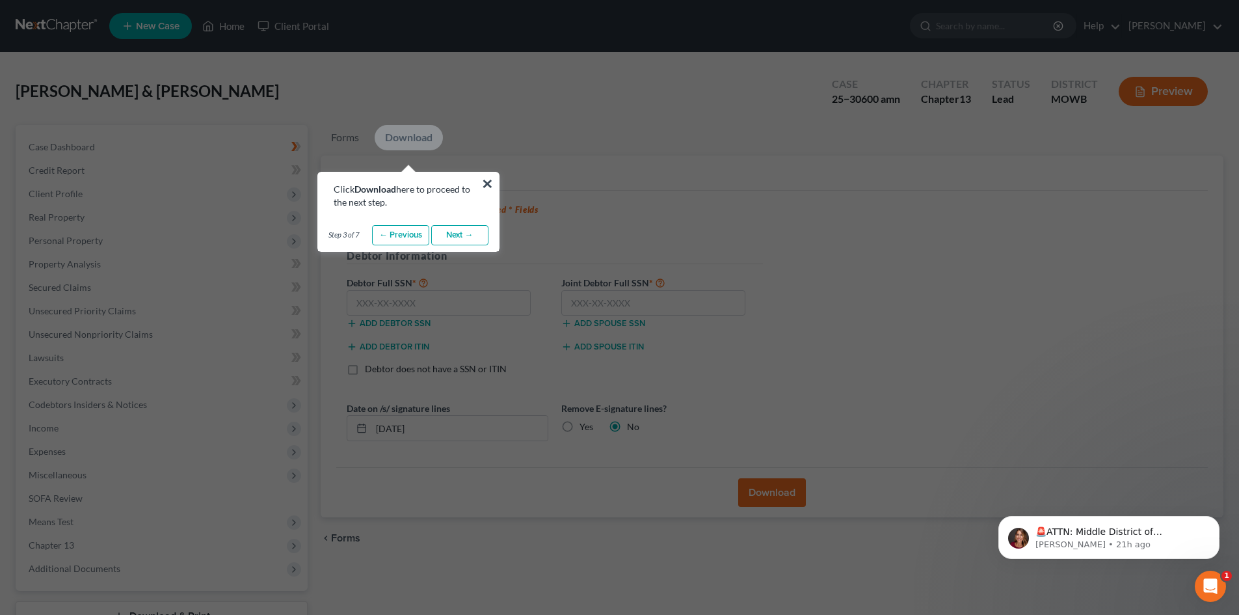
click at [458, 230] on link "Next →" at bounding box center [459, 235] width 57 height 21
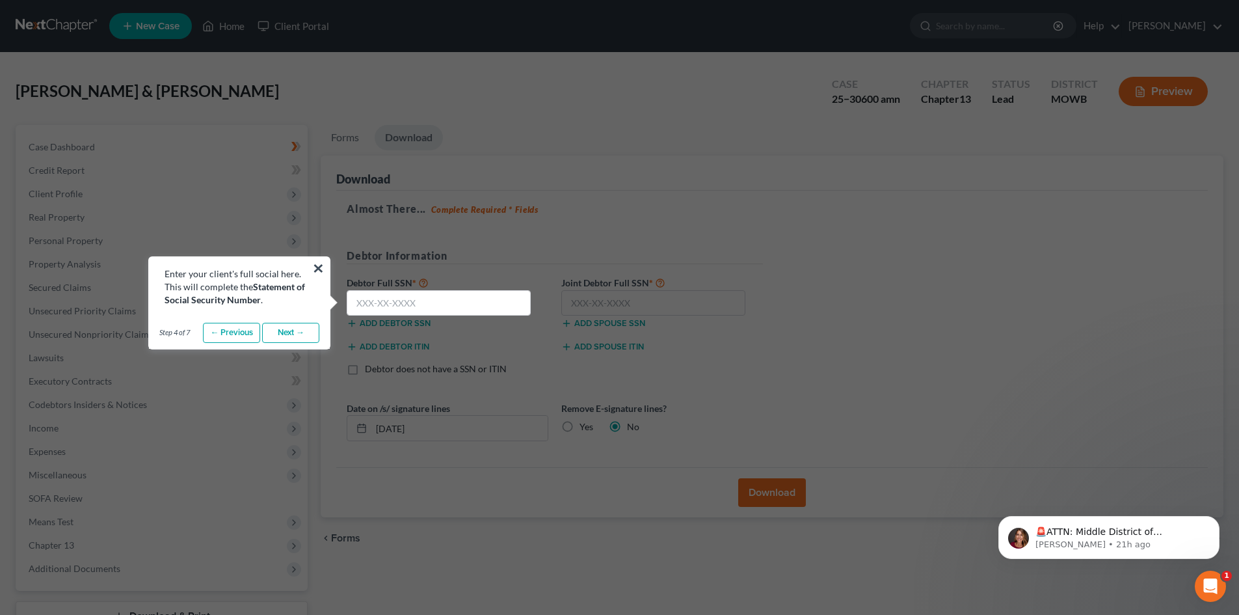
click at [277, 338] on link "Next →" at bounding box center [290, 333] width 57 height 21
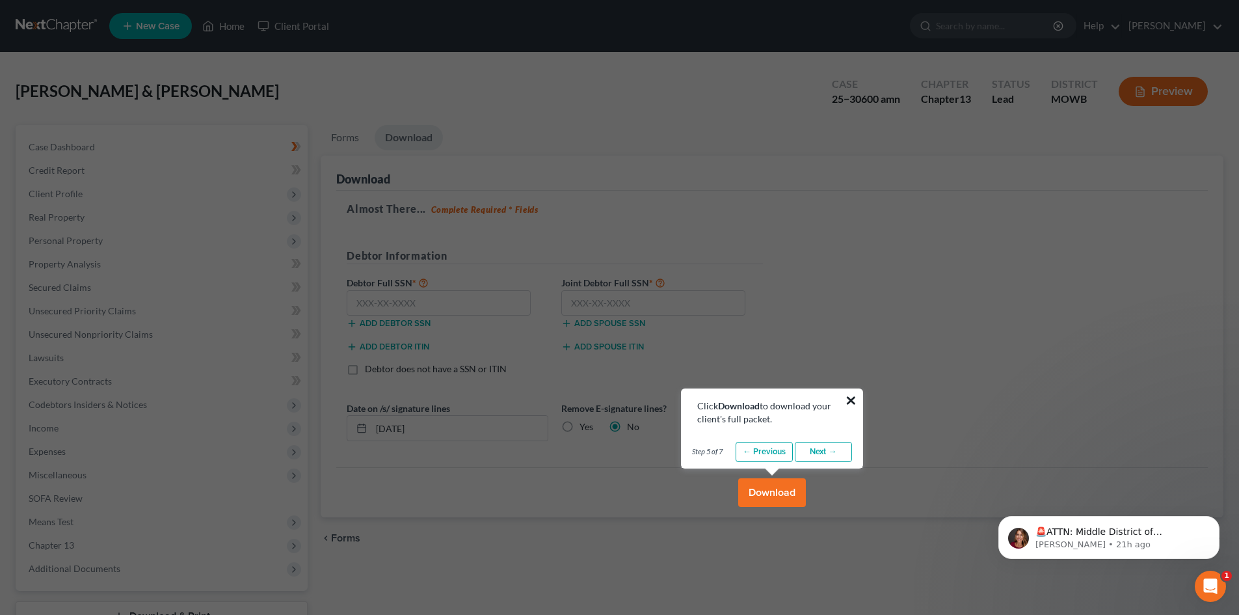
click at [849, 401] on button "×" at bounding box center [851, 400] width 12 height 21
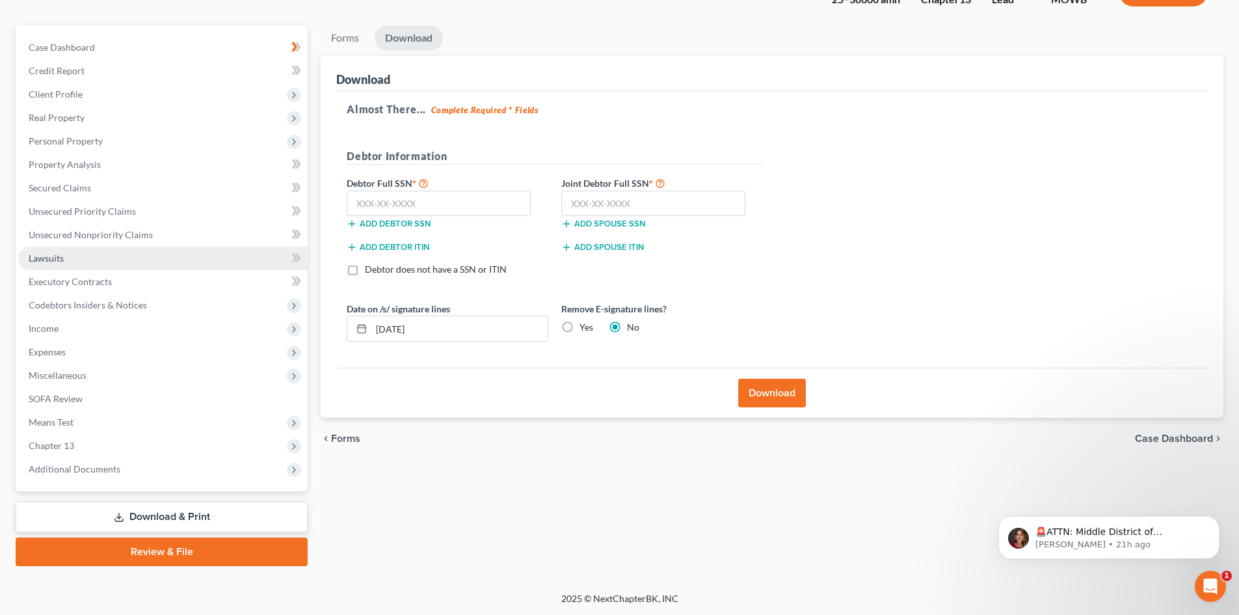
scroll to position [100, 0]
click at [361, 202] on input "text" at bounding box center [439, 203] width 184 height 26
drag, startPoint x: 414, startPoint y: 200, endPoint x: 493, endPoint y: 159, distance: 88.2
click at [415, 200] on input "text" at bounding box center [439, 203] width 184 height 26
type input "112-84-6995"
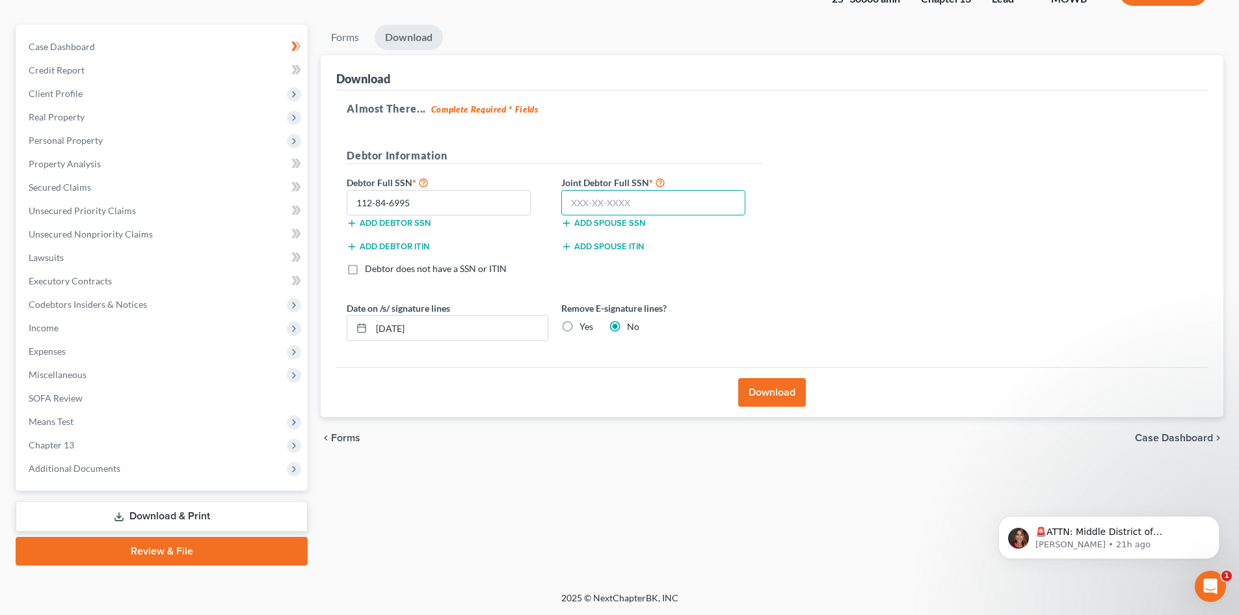
click at [576, 196] on input "text" at bounding box center [654, 203] width 184 height 26
drag, startPoint x: 424, startPoint y: 202, endPoint x: 342, endPoint y: 198, distance: 82.1
click at [342, 198] on div "112-84-6995" at bounding box center [438, 203] width 197 height 26
click at [575, 202] on input "text" at bounding box center [654, 203] width 184 height 26
paste input "112-84-6995"
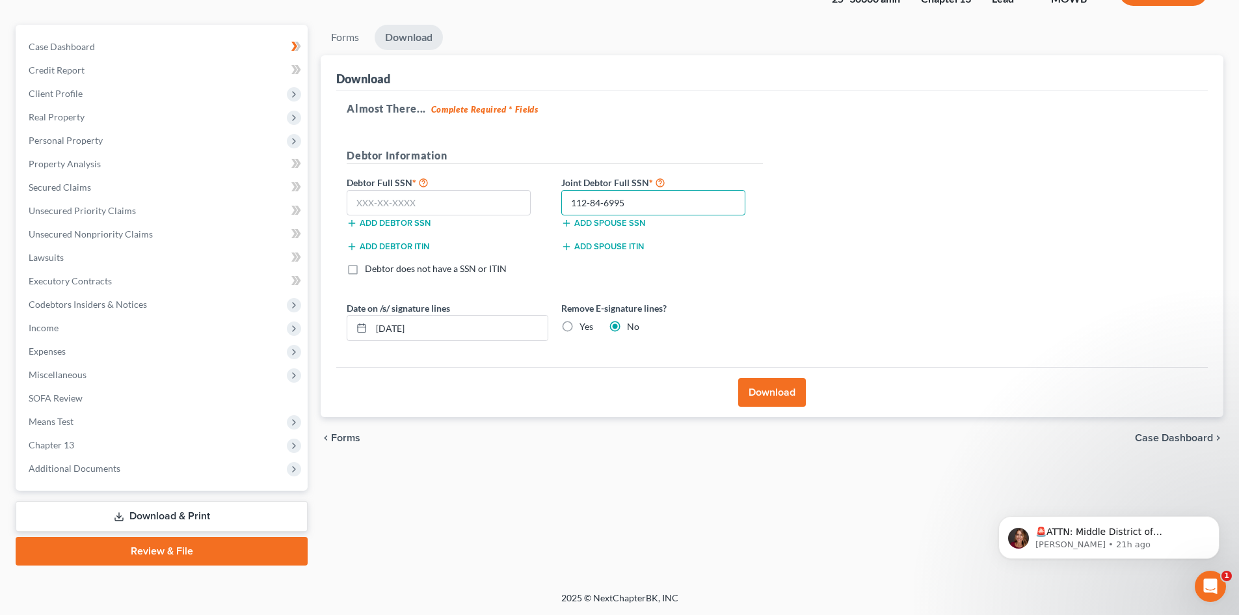
type input "112-84-6995"
click at [357, 208] on input "text" at bounding box center [439, 203] width 184 height 26
type input "212-63-6380"
click at [763, 394] on button "Download" at bounding box center [772, 392] width 68 height 29
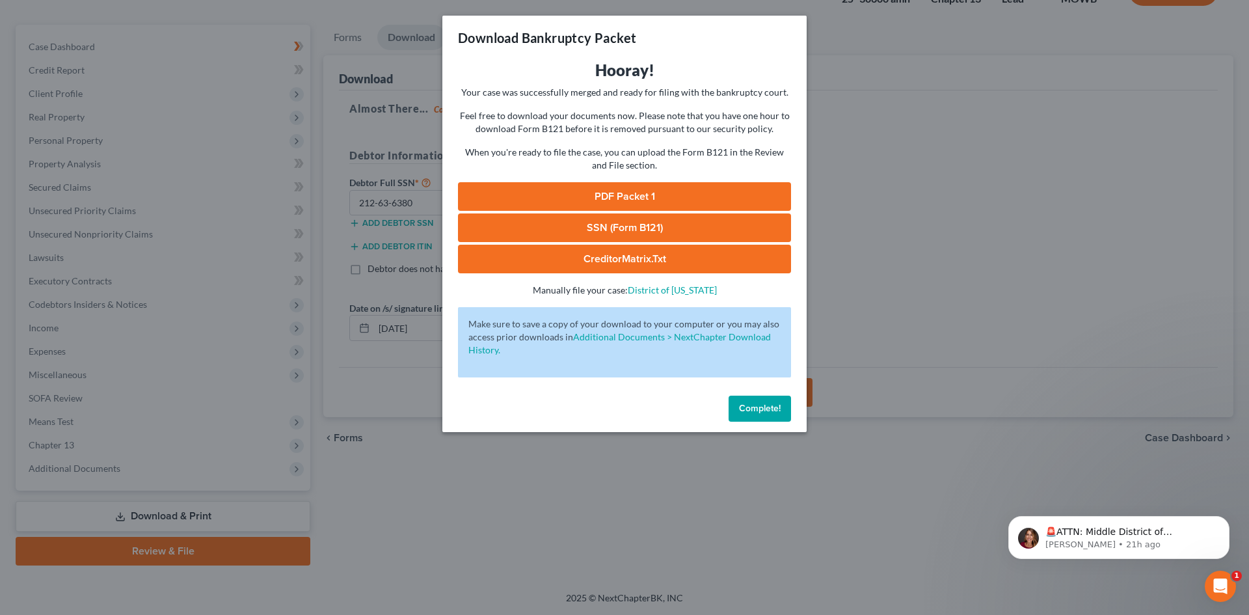
click at [774, 410] on span "Complete!" at bounding box center [760, 408] width 42 height 11
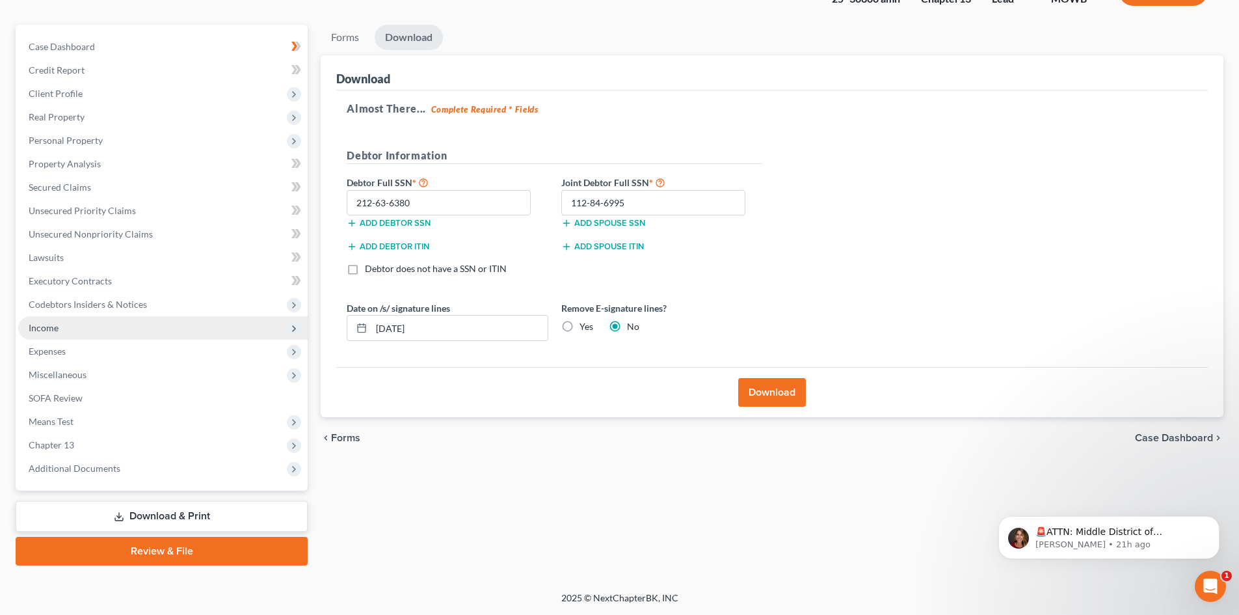
click at [66, 325] on span "Income" at bounding box center [163, 327] width 290 height 23
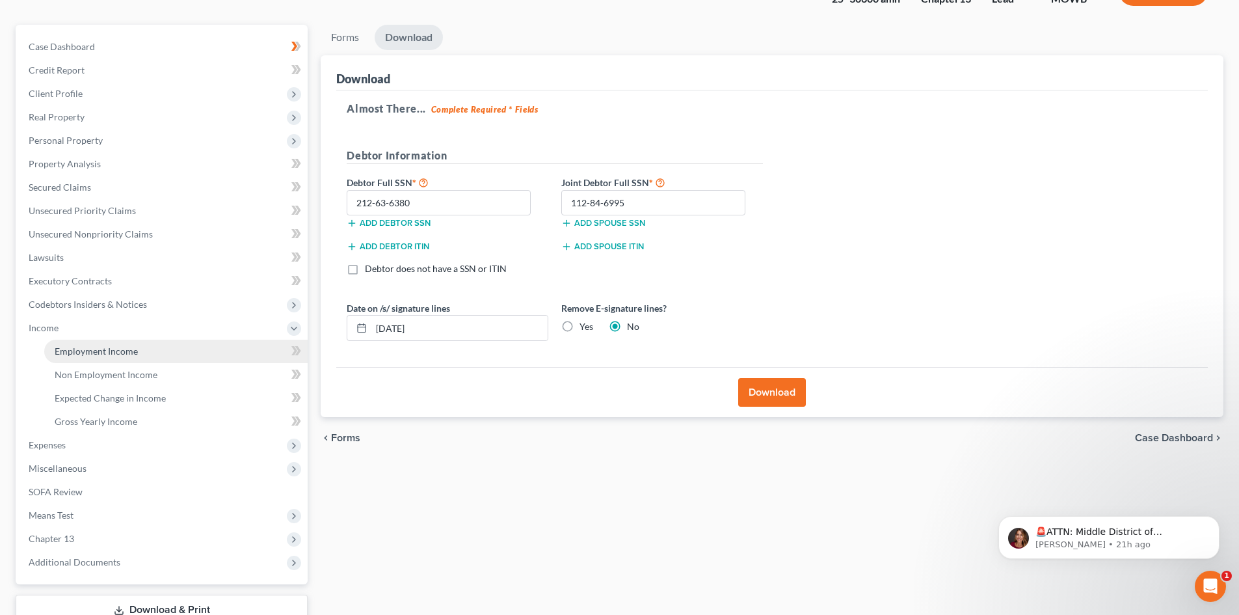
click at [87, 356] on span "Employment Income" at bounding box center [96, 350] width 83 height 11
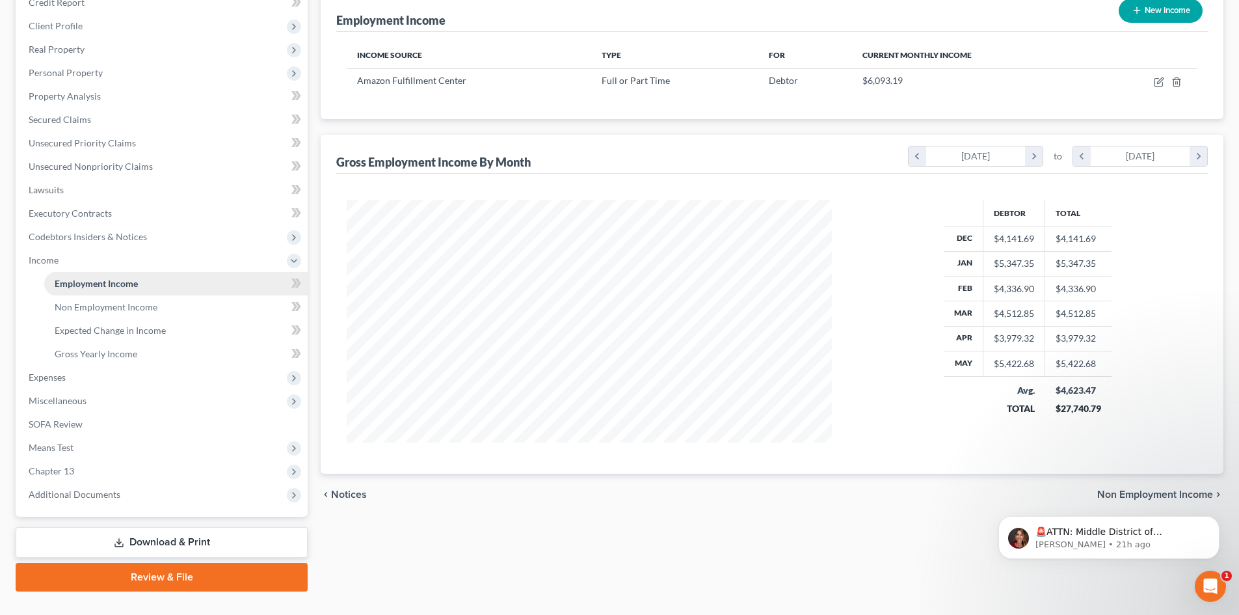
scroll to position [194, 0]
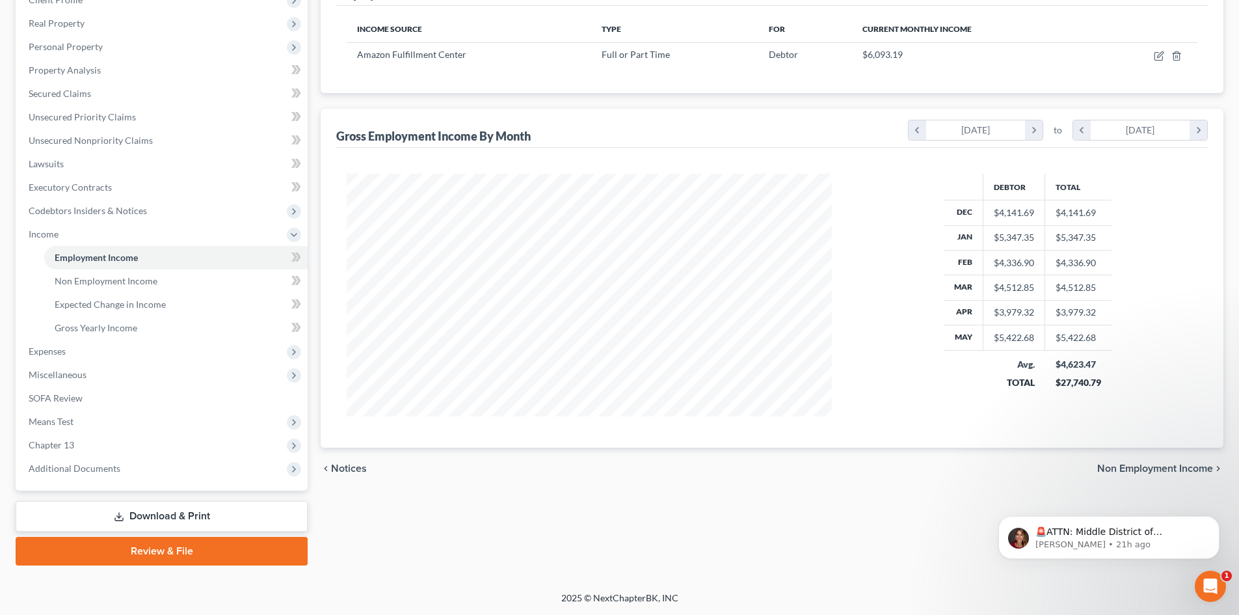
click at [182, 519] on link "Download & Print" at bounding box center [162, 516] width 292 height 31
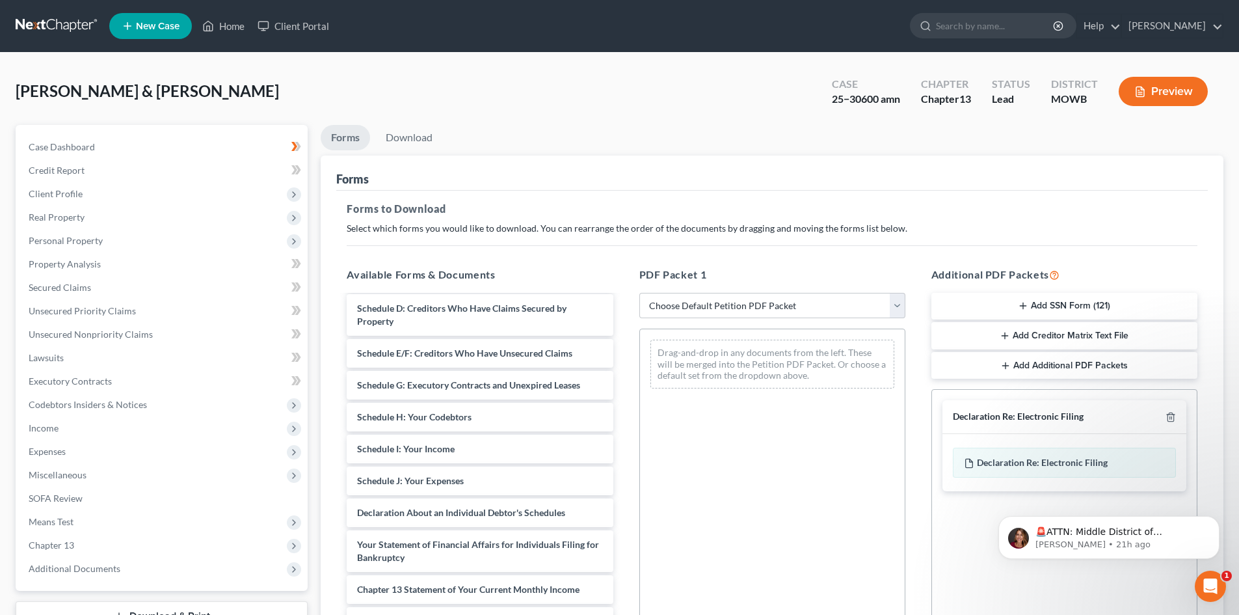
scroll to position [130, 0]
click at [428, 452] on span "Schedule I: Your Income" at bounding box center [406, 447] width 98 height 11
click at [897, 308] on select "Choose Default Petition PDF Packet Complete Bankruptcy Petition (all forms and …" at bounding box center [773, 306] width 266 height 26
select select "2"
click at [640, 293] on select "Choose Default Petition PDF Packet Complete Bankruptcy Petition (all forms and …" at bounding box center [773, 306] width 266 height 26
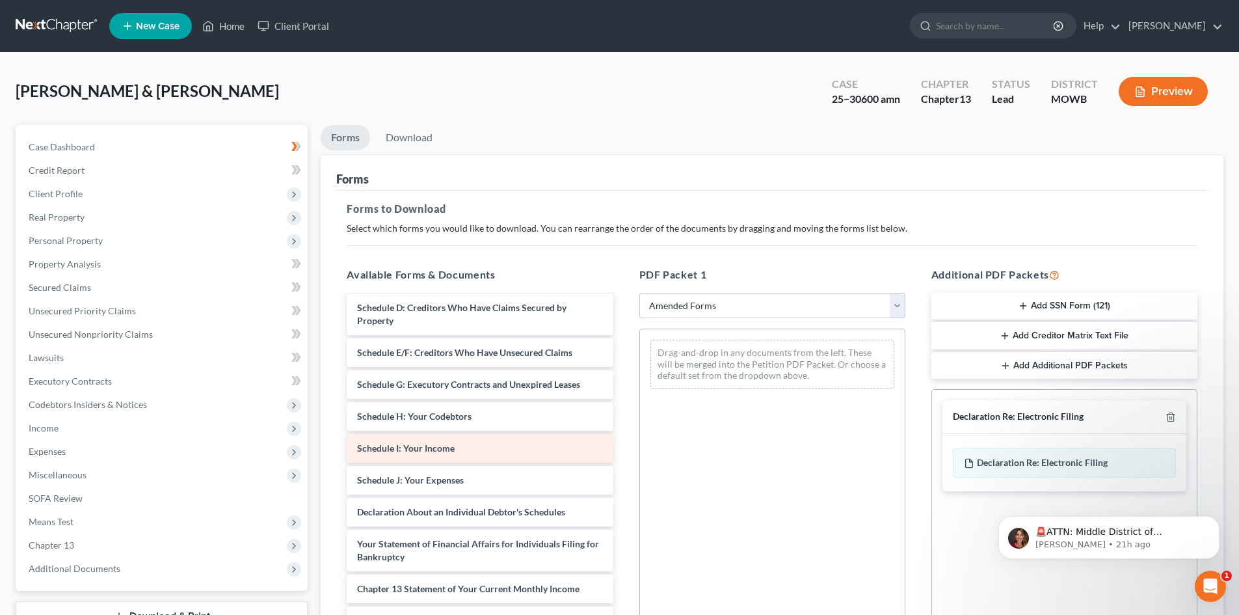
click at [415, 453] on div "Schedule I: Your Income" at bounding box center [480, 448] width 266 height 29
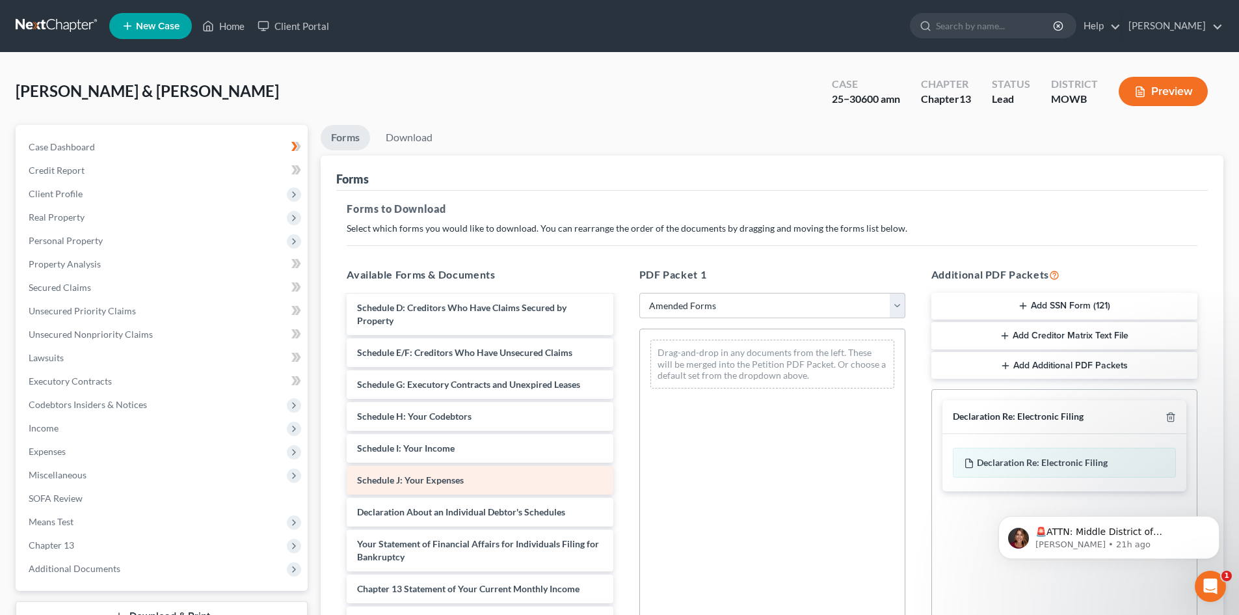
click at [420, 482] on span "Schedule J: Your Expenses" at bounding box center [410, 479] width 107 height 11
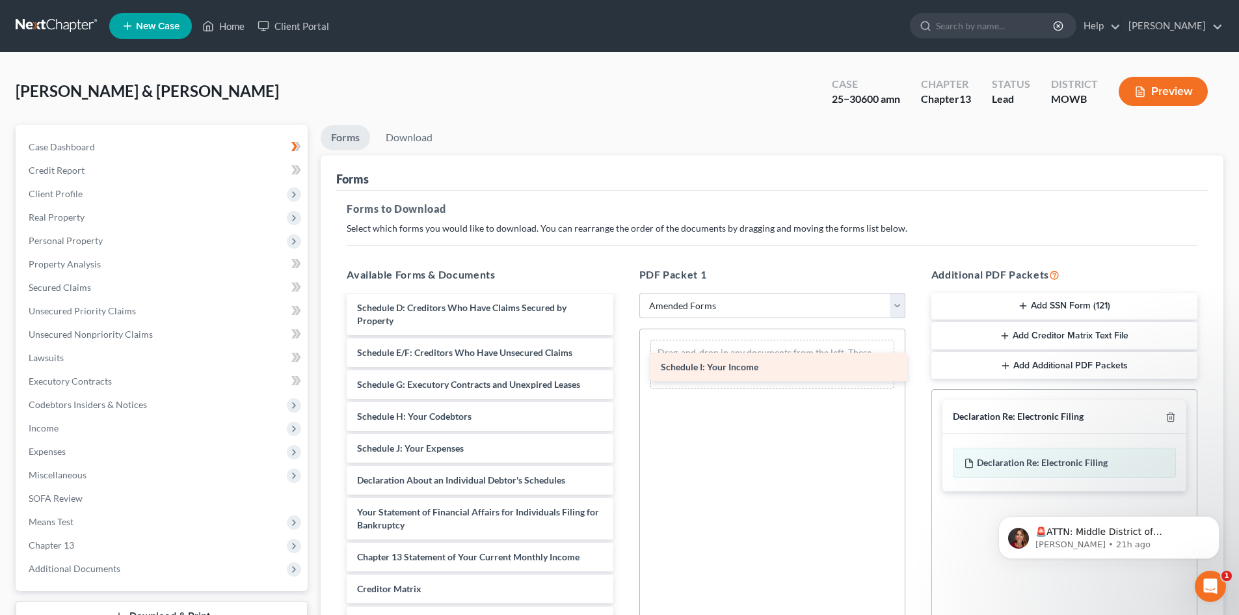
drag, startPoint x: 425, startPoint y: 448, endPoint x: 729, endPoint y: 367, distance: 314.5
click at [623, 367] on div "Schedule I: Your Income Voluntary Petition for Individuals Filing for Bankruptc…" at bounding box center [479, 439] width 287 height 546
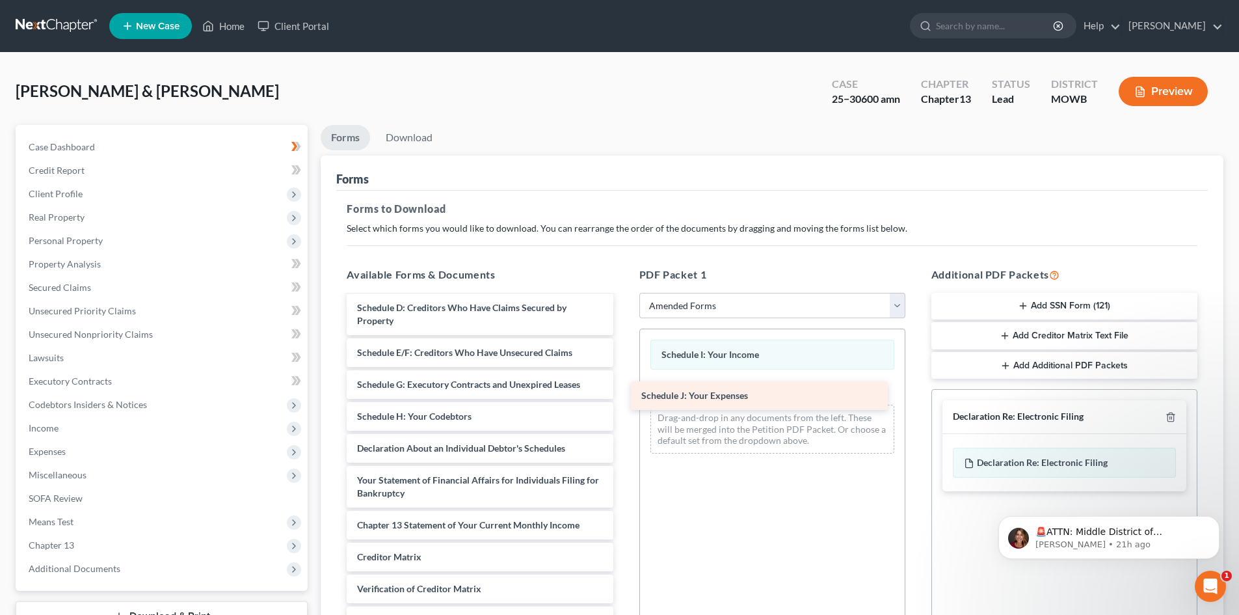
drag, startPoint x: 465, startPoint y: 454, endPoint x: 749, endPoint y: 401, distance: 289.2
click at [623, 401] on div "Schedule J: Your Expenses Voluntary Petition for Individuals Filing for Bankrup…" at bounding box center [479, 423] width 287 height 514
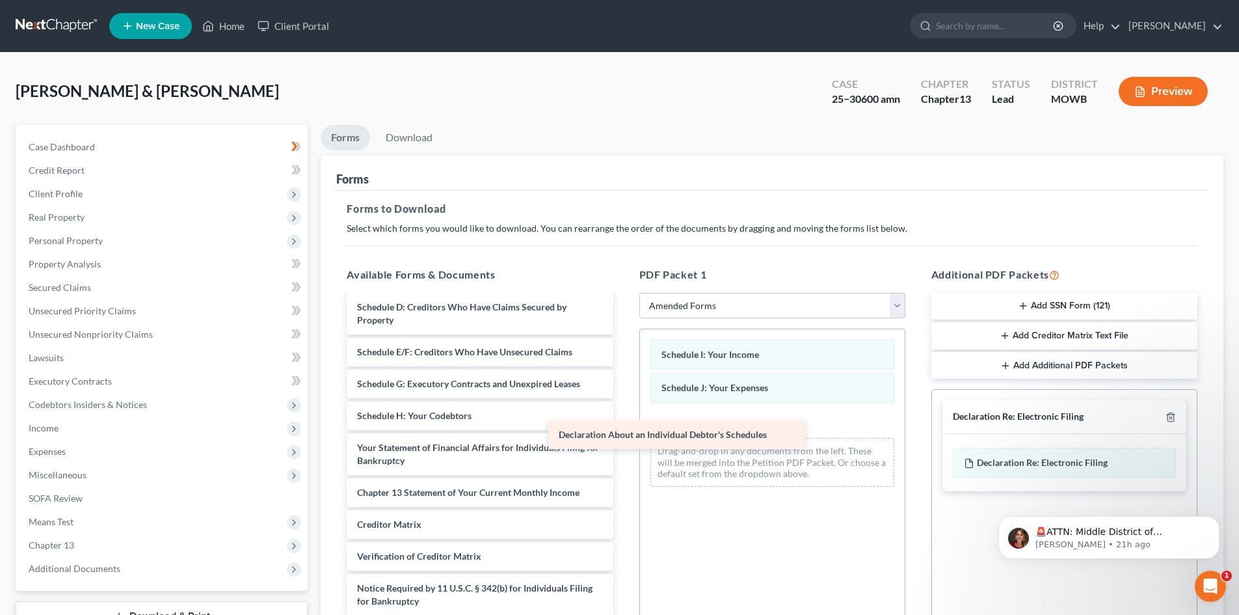
scroll to position [131, 0]
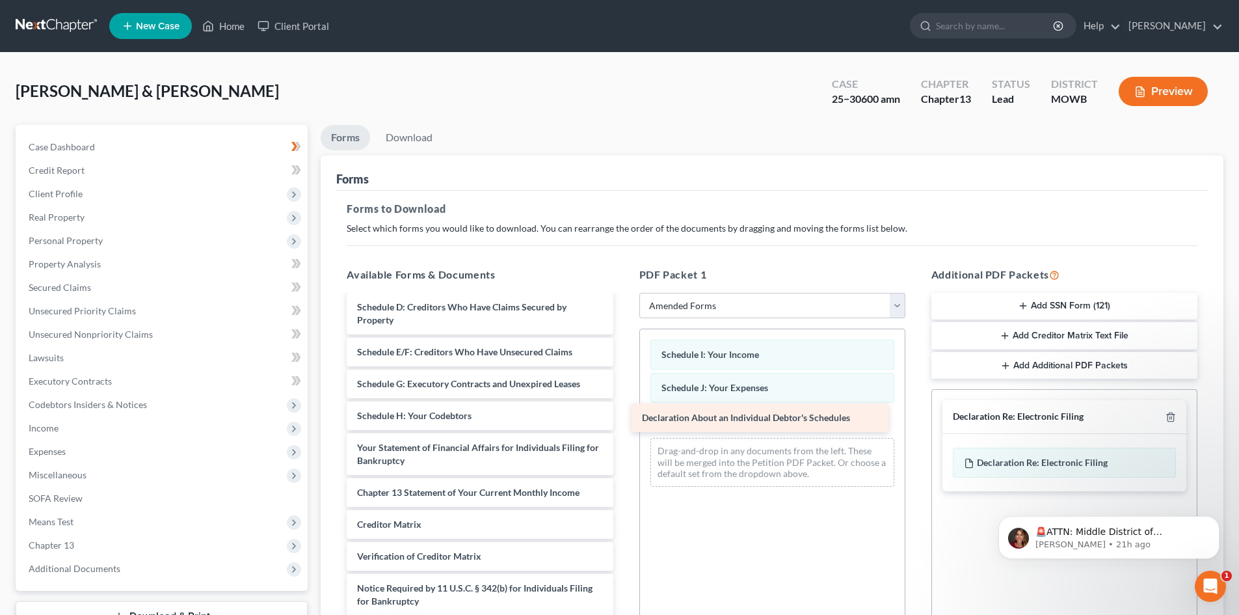
drag, startPoint x: 464, startPoint y: 418, endPoint x: 749, endPoint y: 420, distance: 285.0
click at [623, 420] on div "Declaration About an Individual Debtor's Schedules Voluntary Petition for Indiv…" at bounding box center [479, 406] width 287 height 482
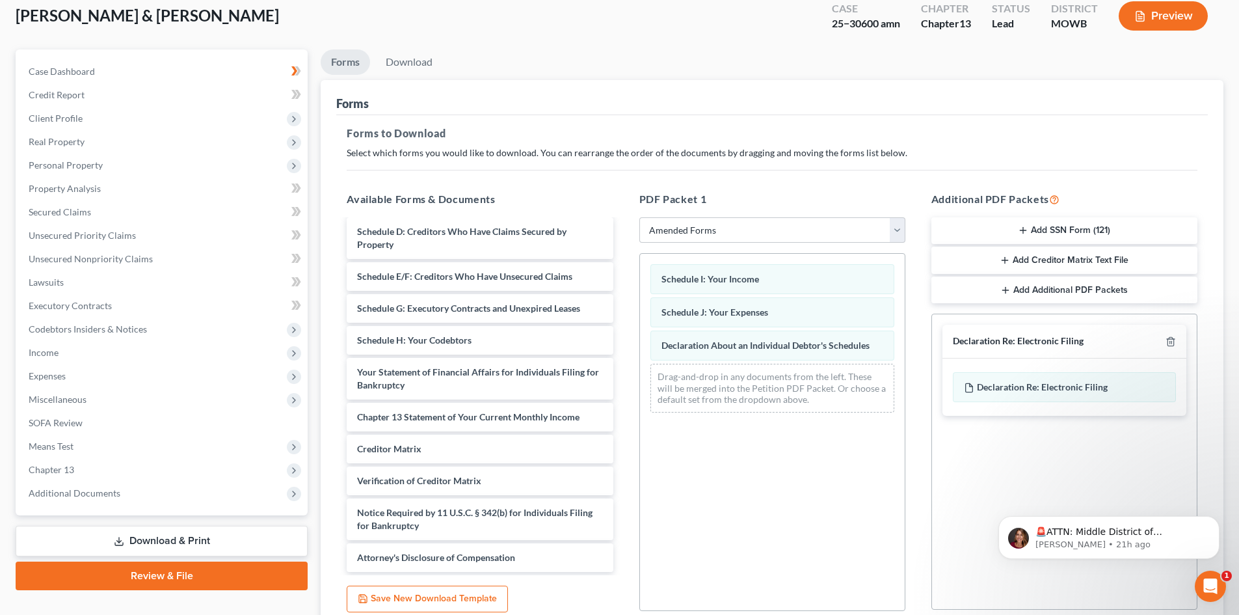
scroll to position [189, 0]
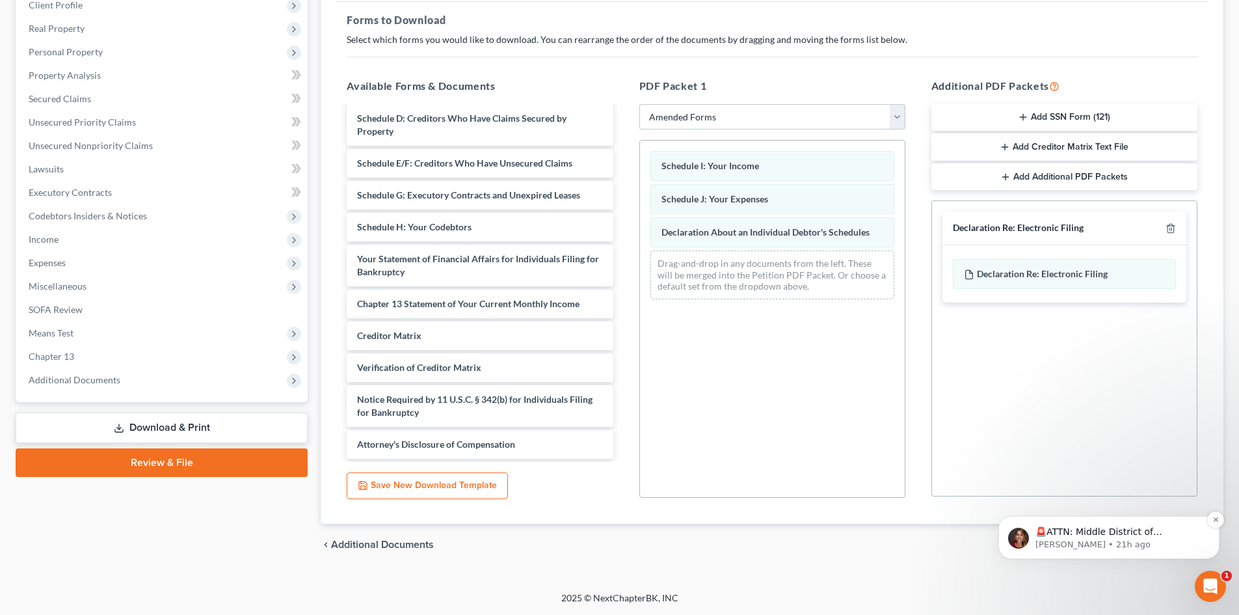
click at [1171, 542] on p "[PERSON_NAME] • 21h ago" at bounding box center [1120, 545] width 168 height 12
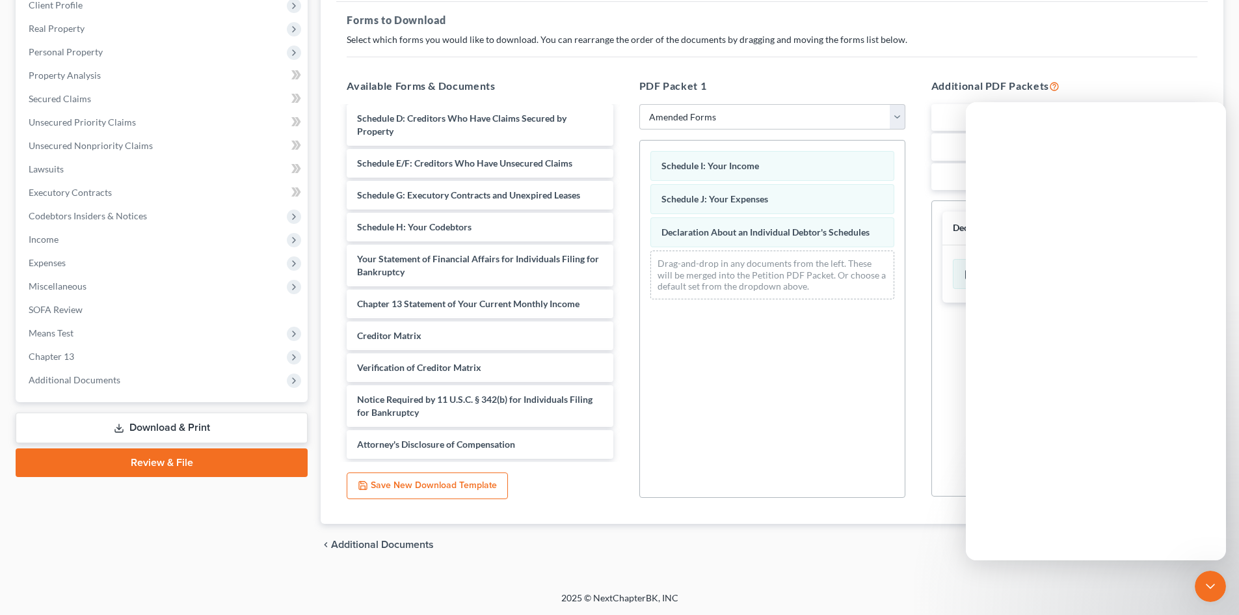
scroll to position [0, 0]
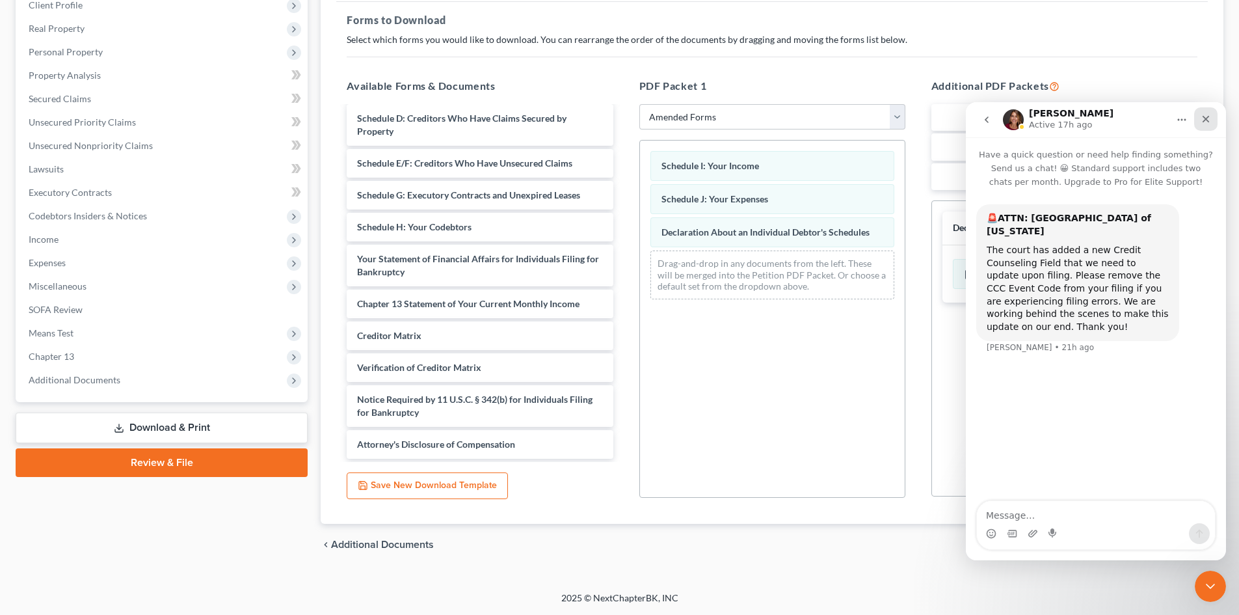
click at [1207, 120] on icon "Close" at bounding box center [1206, 119] width 7 height 7
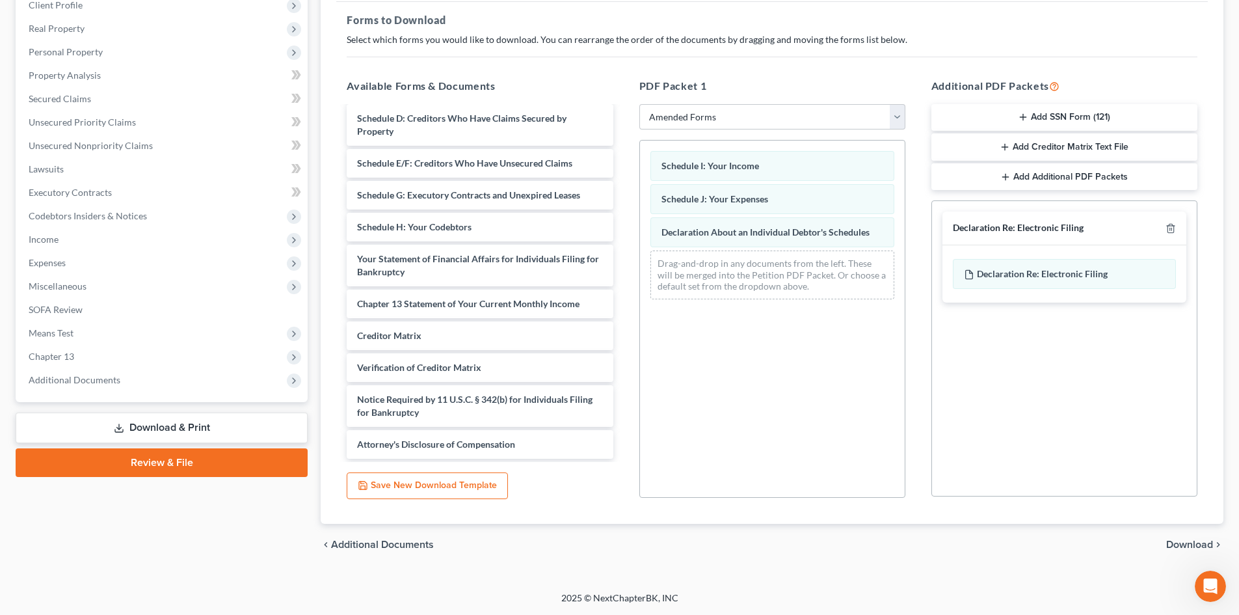
click at [1180, 547] on span "Download" at bounding box center [1190, 544] width 47 height 10
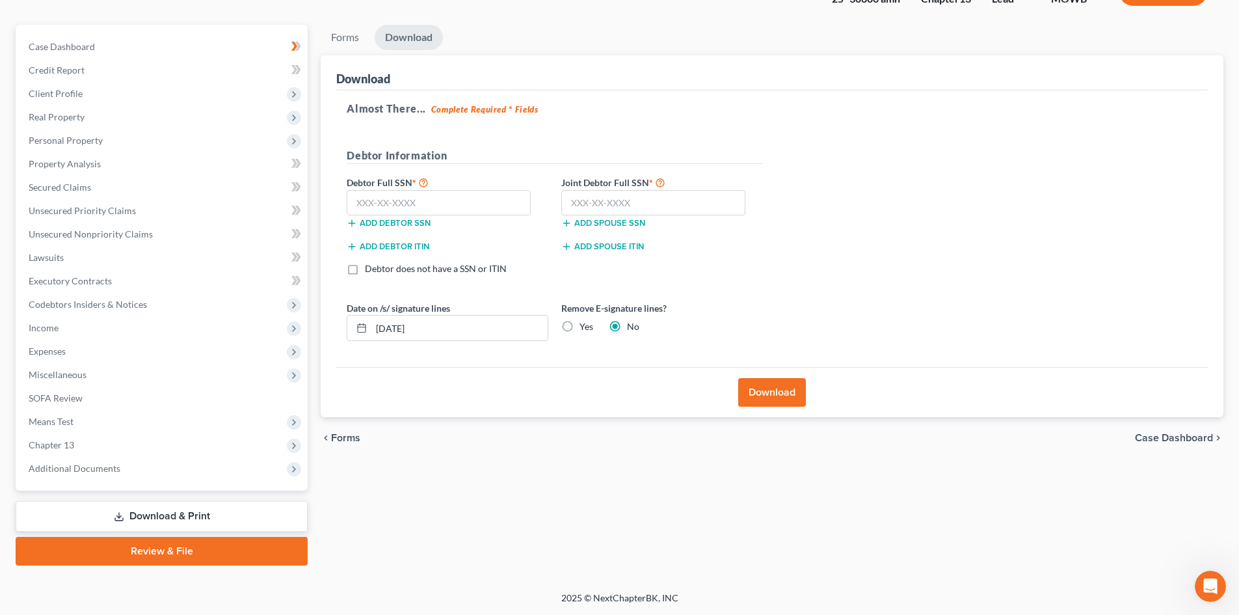
scroll to position [100, 0]
click at [437, 208] on input "text" at bounding box center [439, 203] width 184 height 26
paste input "112-84-6995"
type input "112-84-6995"
click at [575, 206] on input "text" at bounding box center [654, 203] width 184 height 26
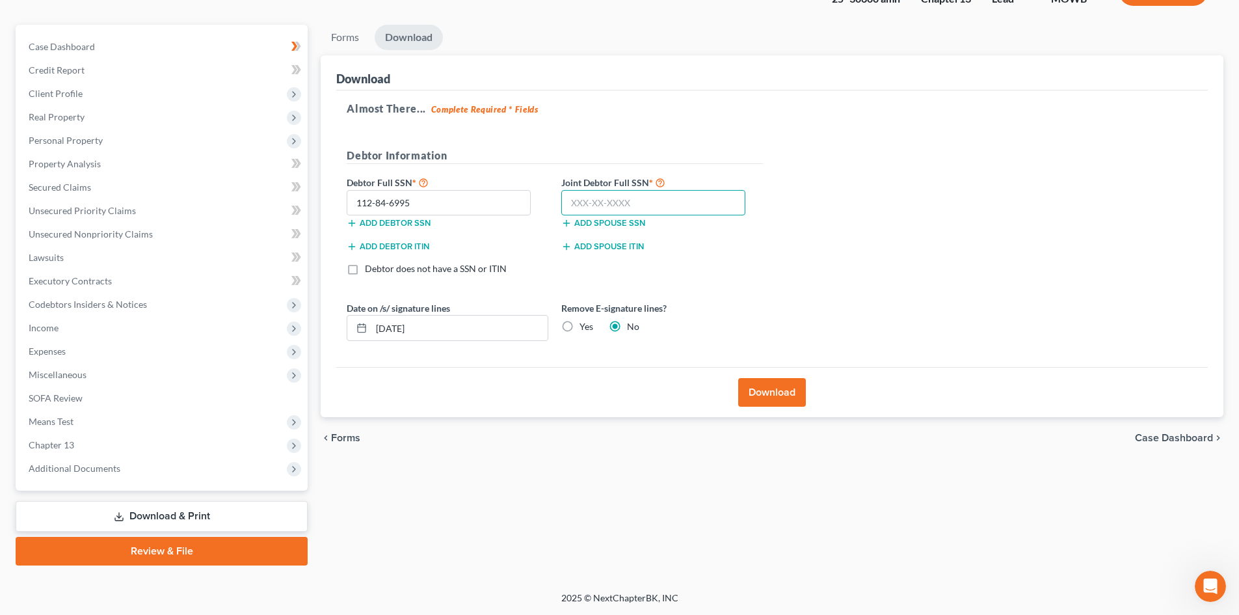
paste input "112-84-6995"
type input "112-84-6995"
drag, startPoint x: 446, startPoint y: 198, endPoint x: 307, endPoint y: 187, distance: 139.0
click at [307, 187] on div "Petition Navigation Case Dashboard Payments Invoices Payments Payments Credit R…" at bounding box center [619, 295] width 1221 height 541
type input "212-63-6380"
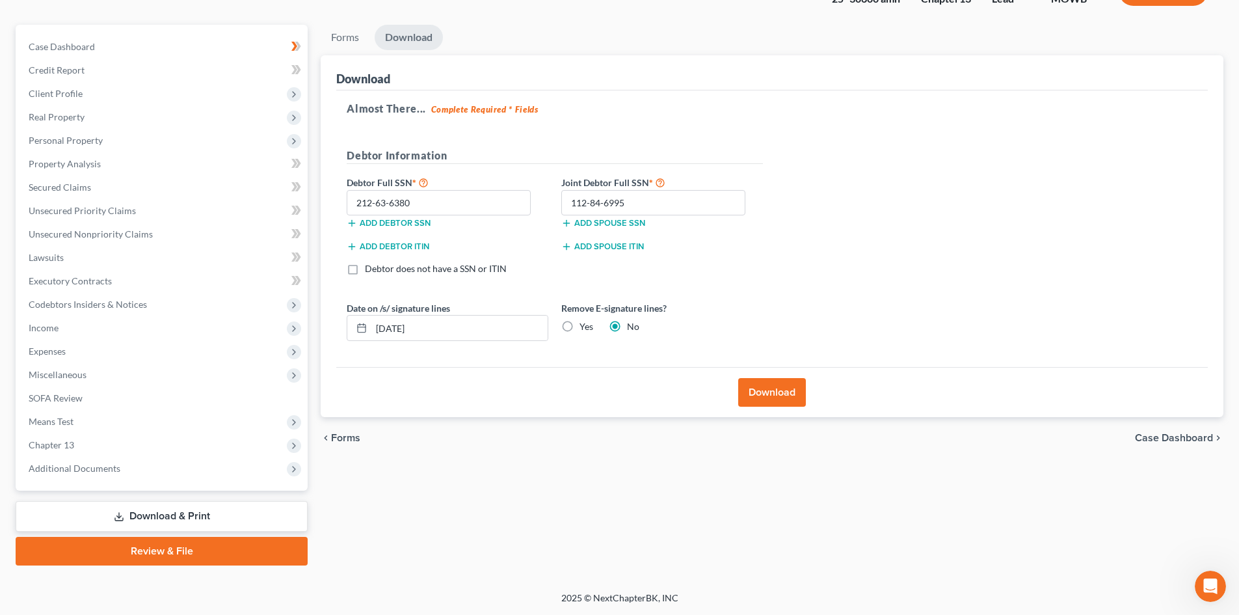
click at [780, 398] on button "Download" at bounding box center [772, 392] width 68 height 29
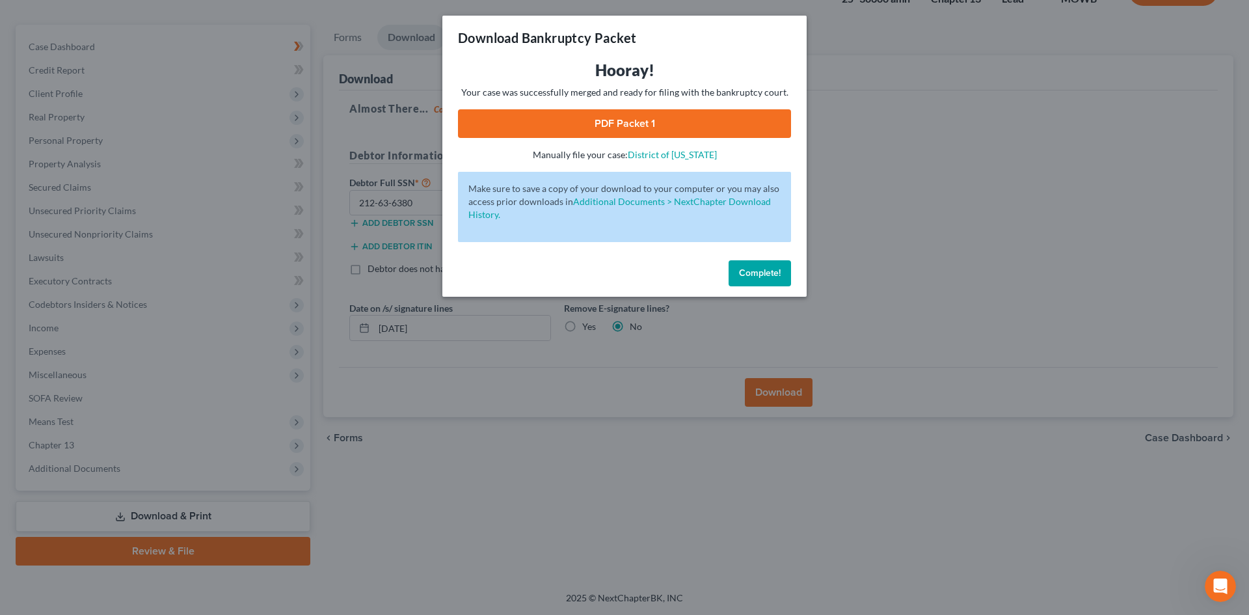
click at [653, 124] on link "PDF Packet 1" at bounding box center [624, 123] width 333 height 29
click at [773, 269] on span "Complete!" at bounding box center [760, 272] width 42 height 11
